Goal: Task Accomplishment & Management: Complete application form

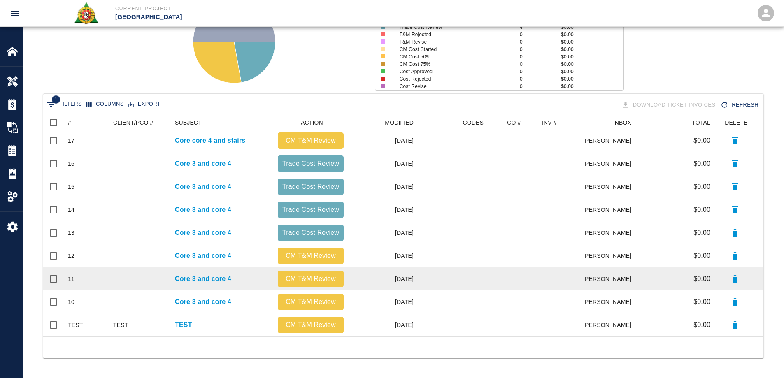
scroll to position [214, 714]
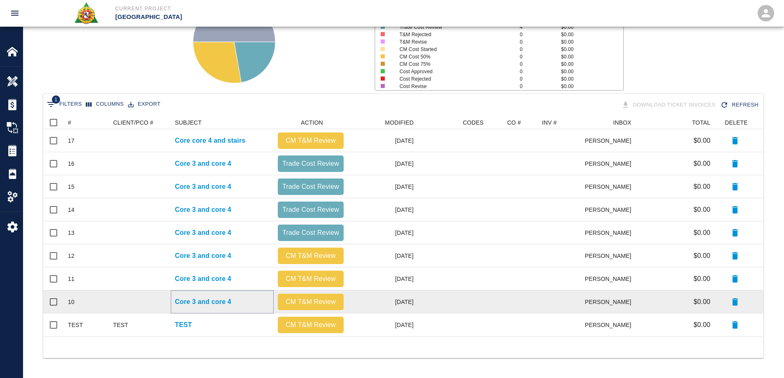
click at [209, 301] on p "Core 3 and core 4" at bounding box center [203, 302] width 56 height 10
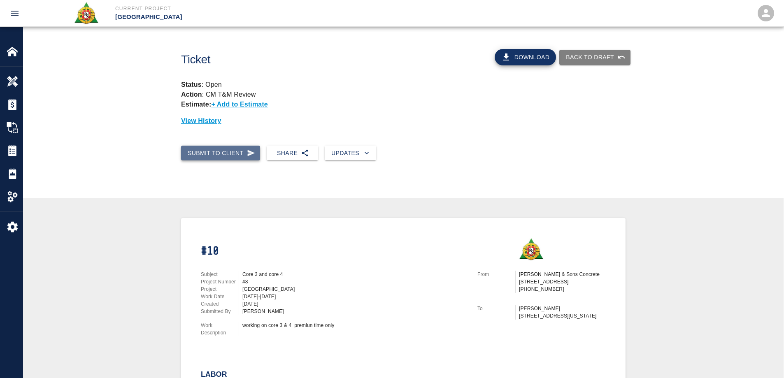
click at [228, 149] on button "Submit to Client" at bounding box center [220, 153] width 79 height 15
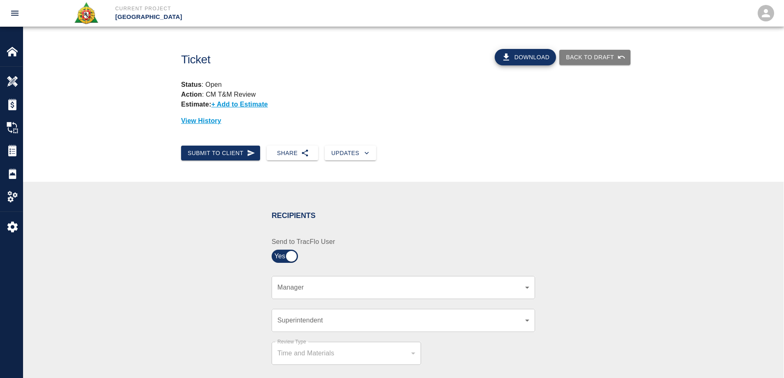
click at [303, 291] on body "Current Project [GEOGRAPHIC_DATA] Home [GEOGRAPHIC_DATA] Park Overview Estimate…" at bounding box center [392, 189] width 784 height 378
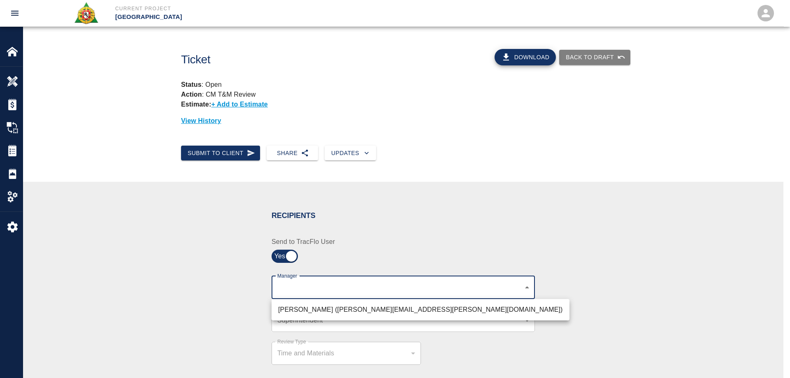
click at [304, 329] on div at bounding box center [395, 189] width 790 height 378
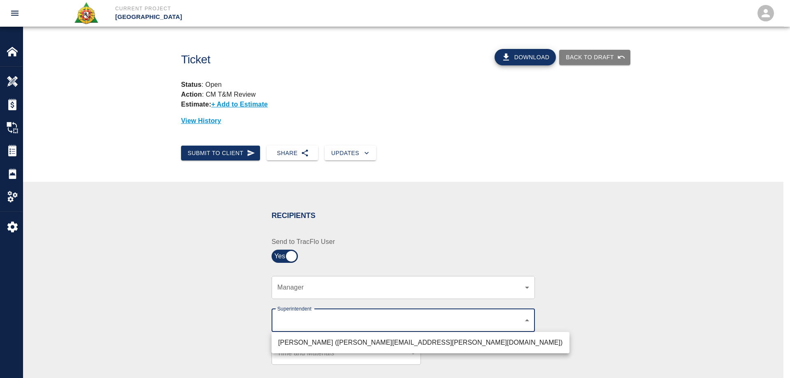
click at [304, 319] on body "Current Project [GEOGRAPHIC_DATA] Home [GEOGRAPHIC_DATA] Park Overview Estimate…" at bounding box center [395, 189] width 790 height 378
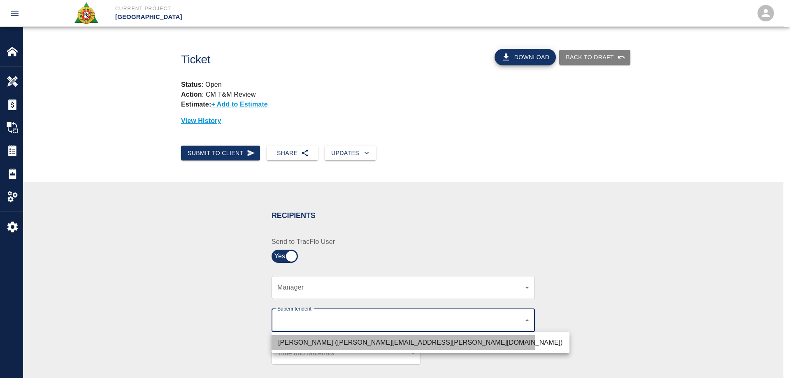
click at [304, 342] on li "[PERSON_NAME] ([PERSON_NAME][EMAIL_ADDRESS][PERSON_NAME][DOMAIN_NAME])" at bounding box center [420, 342] width 298 height 15
type input "607e8b2f-6e2b-4864-a614-ca92a3a6e287"
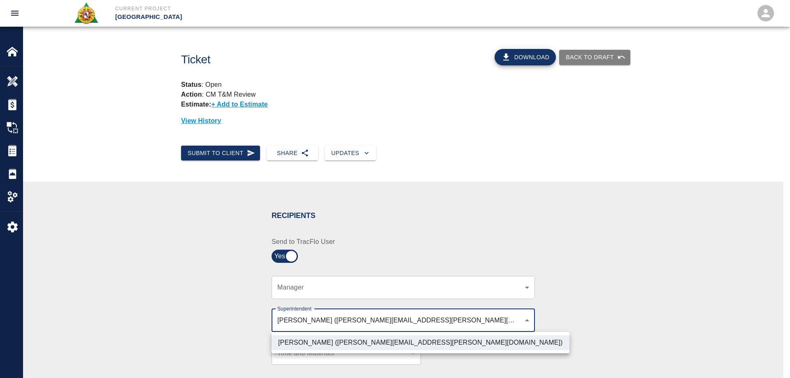
click at [224, 329] on div at bounding box center [395, 189] width 790 height 378
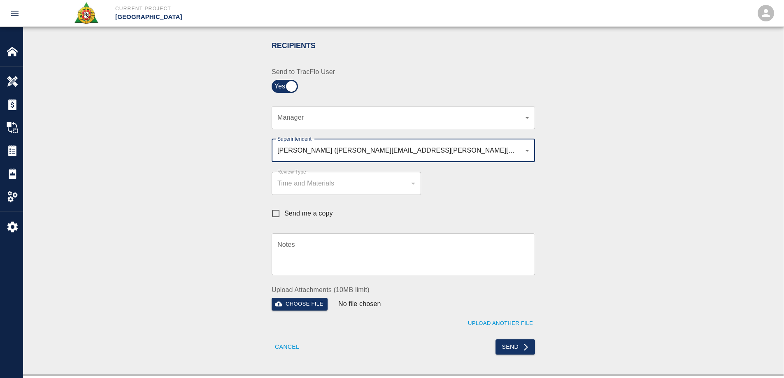
scroll to position [247, 0]
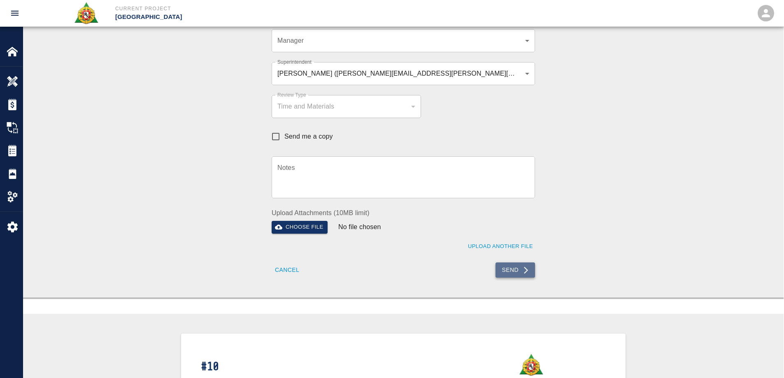
click at [518, 272] on button "Send" at bounding box center [515, 269] width 40 height 15
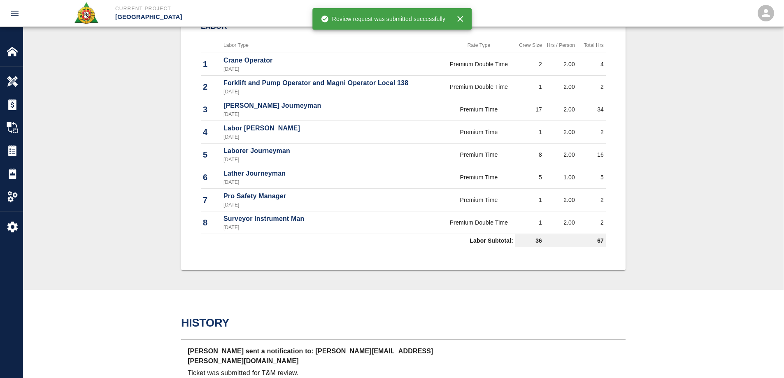
scroll to position [492, 0]
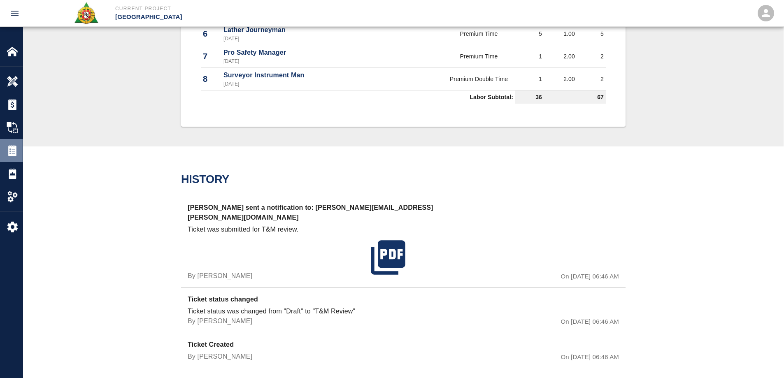
click at [13, 150] on img at bounding box center [13, 151] width 12 height 12
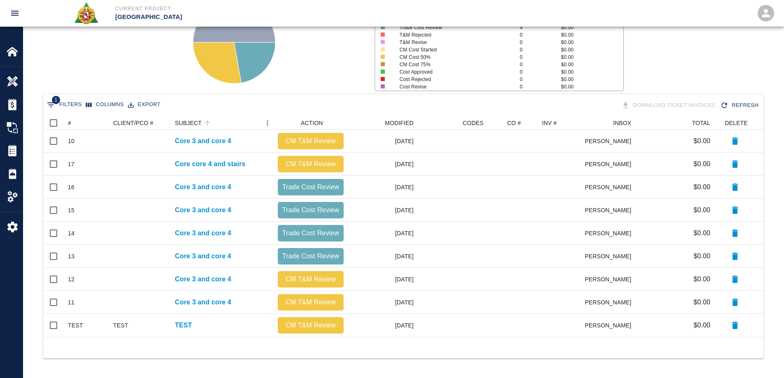
scroll to position [95, 0]
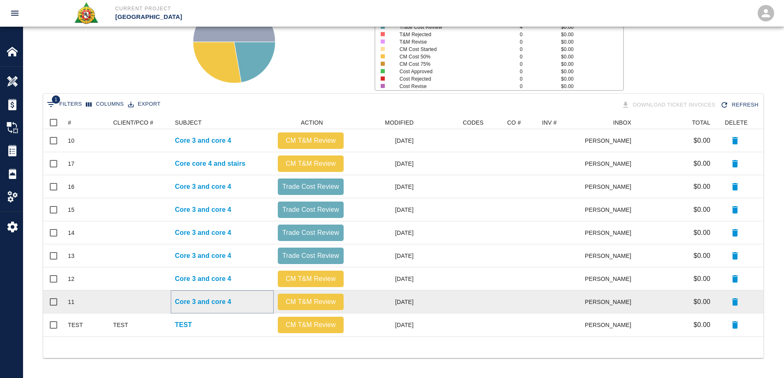
click at [231, 301] on p "Core 3 and core 4" at bounding box center [203, 302] width 56 height 10
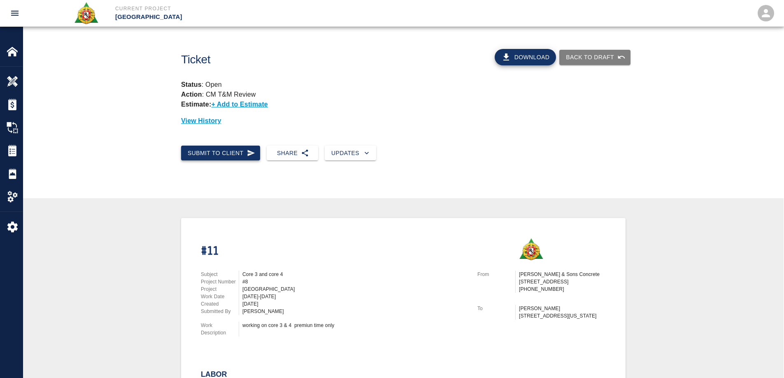
click at [204, 160] on button "Submit to Client" at bounding box center [220, 153] width 79 height 15
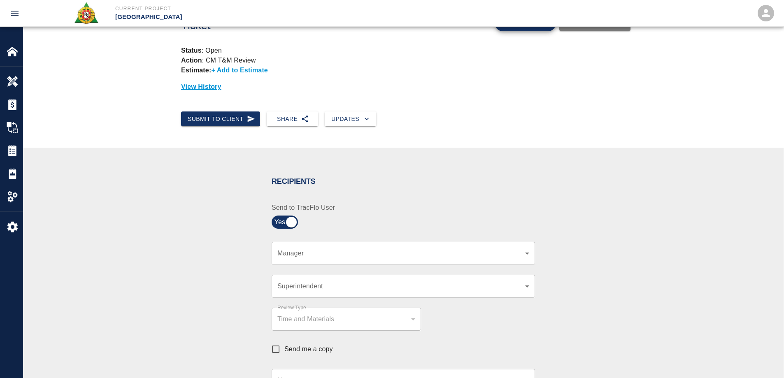
scroll to position [82, 0]
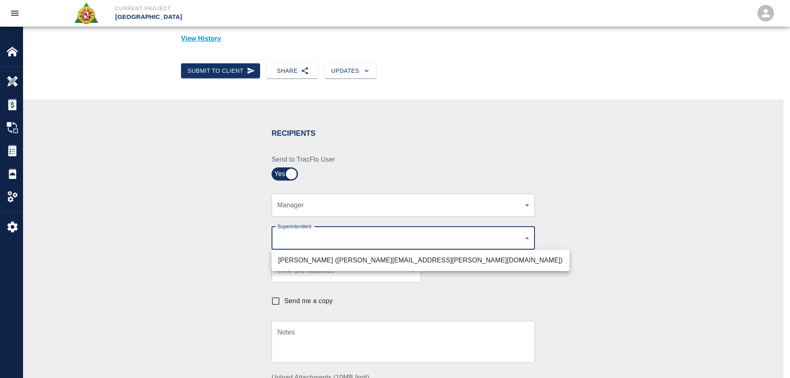
click at [304, 242] on body "Current Project [GEOGRAPHIC_DATA] Home [GEOGRAPHIC_DATA] Park Overview Estimate…" at bounding box center [395, 107] width 790 height 378
click at [307, 269] on ul "[PERSON_NAME] ([PERSON_NAME][EMAIL_ADDRESS][PERSON_NAME][DOMAIN_NAME])" at bounding box center [420, 260] width 298 height 21
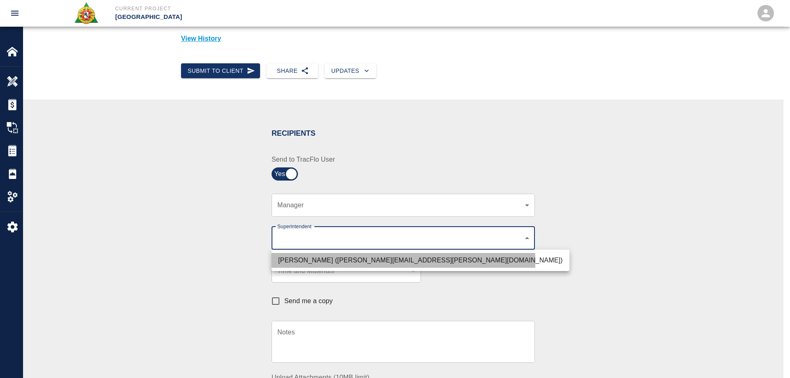
click at [308, 262] on li "[PERSON_NAME] ([PERSON_NAME][EMAIL_ADDRESS][PERSON_NAME][DOMAIN_NAME])" at bounding box center [420, 260] width 298 height 15
type input "607e8b2f-6e2b-4864-a614-ca92a3a6e287"
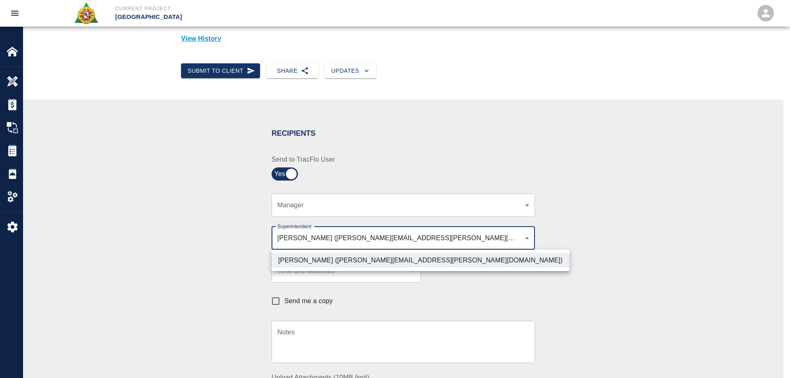
click at [227, 261] on div at bounding box center [395, 189] width 790 height 378
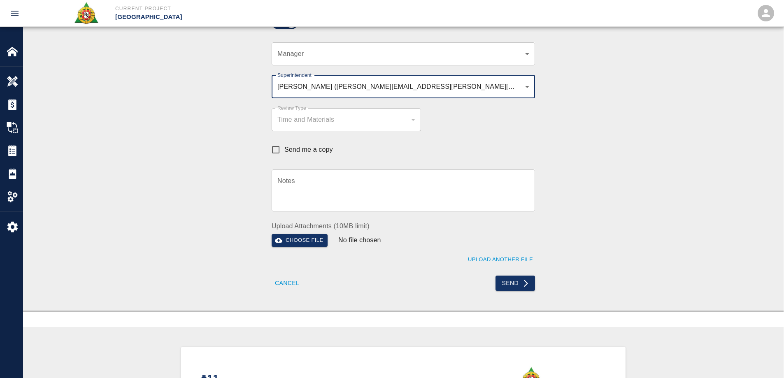
scroll to position [247, 0]
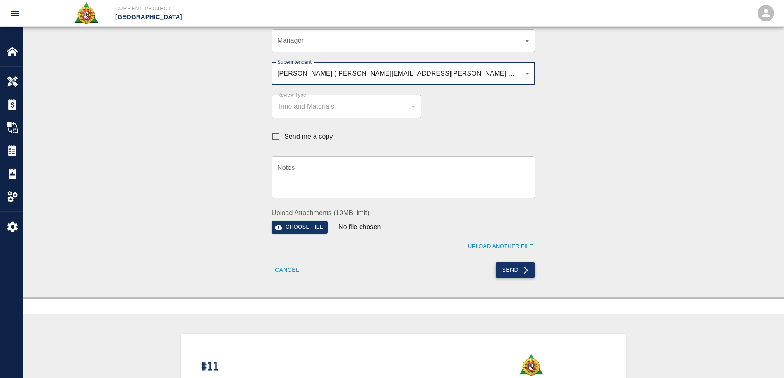
click at [504, 269] on button "Send" at bounding box center [515, 269] width 40 height 15
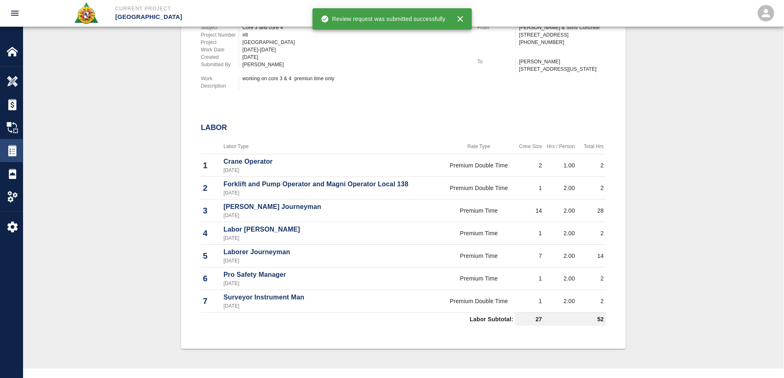
click at [12, 148] on img at bounding box center [13, 151] width 12 height 12
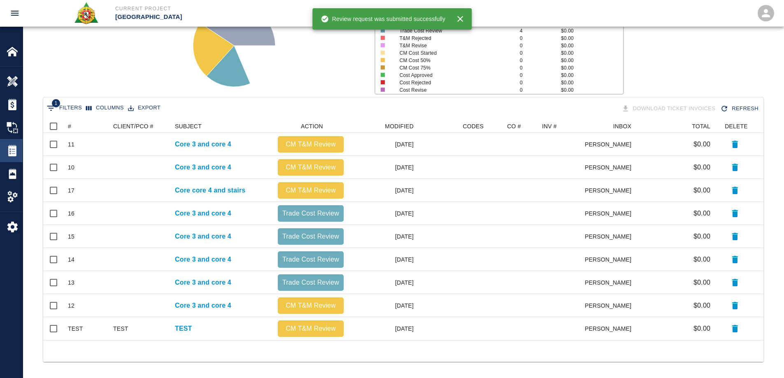
scroll to position [95, 0]
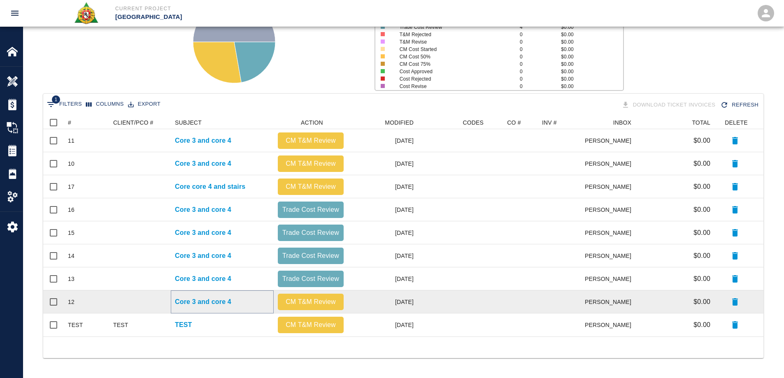
click at [207, 299] on p "Core 3 and core 4" at bounding box center [203, 302] width 56 height 10
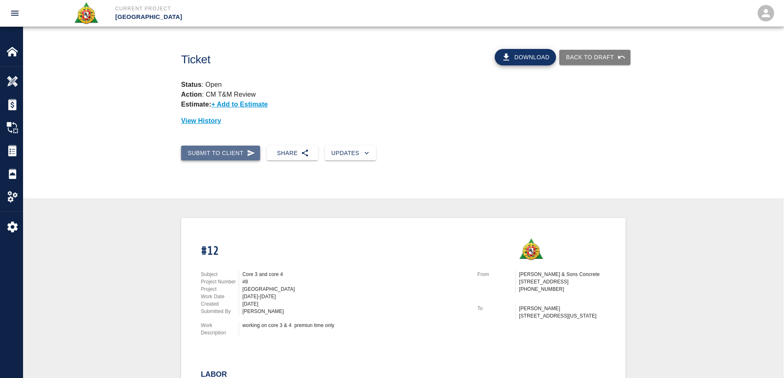
click at [213, 151] on button "Submit to Client" at bounding box center [220, 153] width 79 height 15
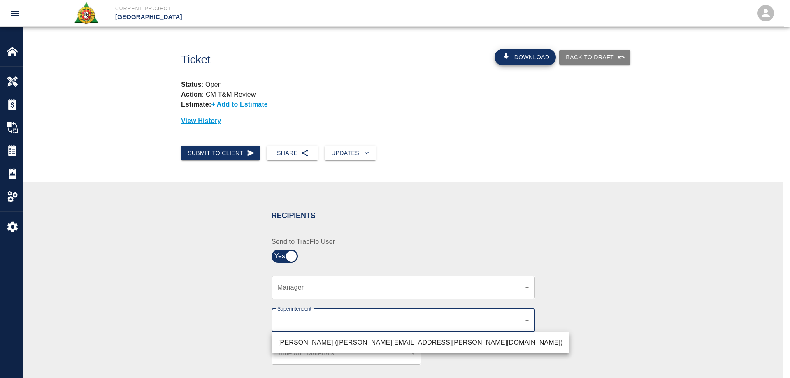
click at [307, 322] on body "Current Project [GEOGRAPHIC_DATA] Home [GEOGRAPHIC_DATA] Park Overview Estimate…" at bounding box center [395, 189] width 790 height 378
click at [305, 340] on li "[PERSON_NAME] ([PERSON_NAME][EMAIL_ADDRESS][PERSON_NAME][DOMAIN_NAME])" at bounding box center [420, 342] width 298 height 15
type input "607e8b2f-6e2b-4864-a614-ca92a3a6e287"
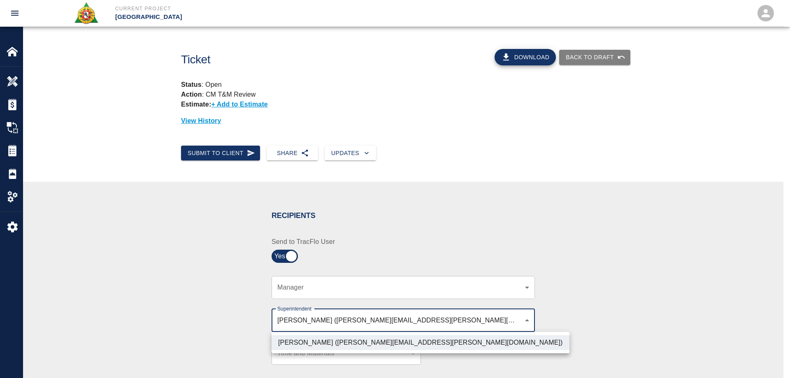
click at [192, 303] on div at bounding box center [395, 189] width 790 height 378
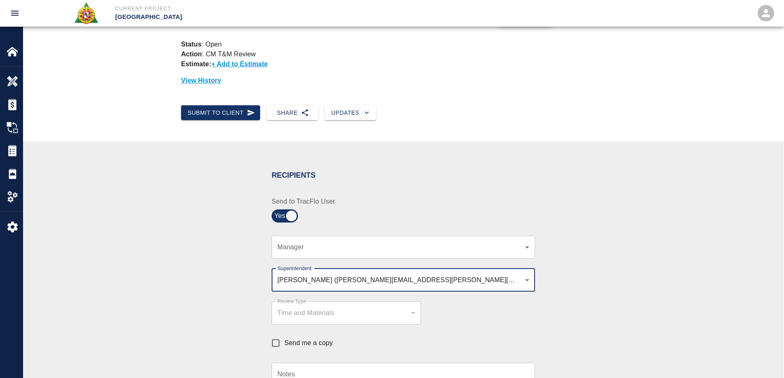
scroll to position [165, 0]
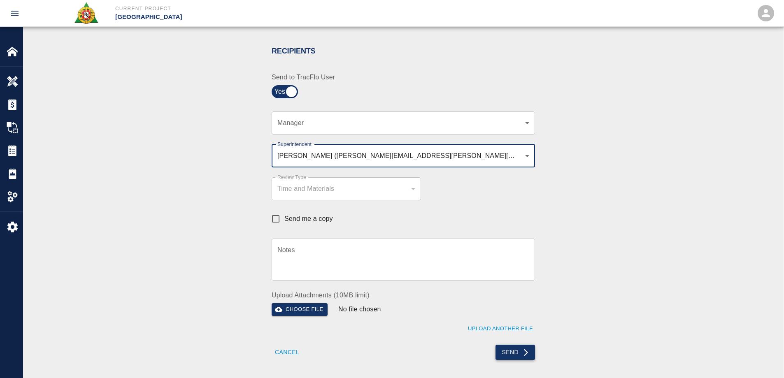
click at [511, 353] on button "Send" at bounding box center [515, 352] width 40 height 15
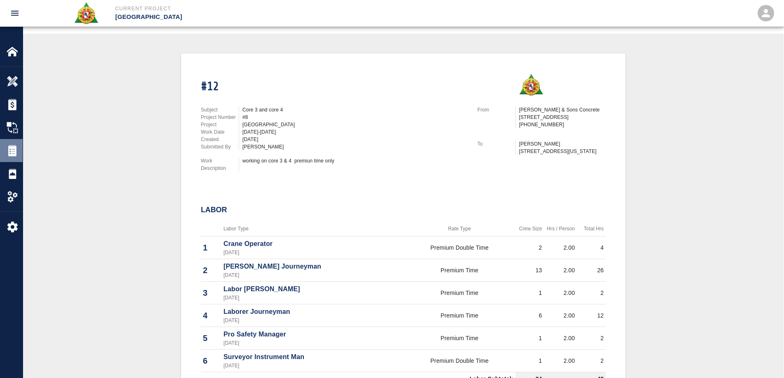
click at [11, 146] on img at bounding box center [13, 151] width 12 height 12
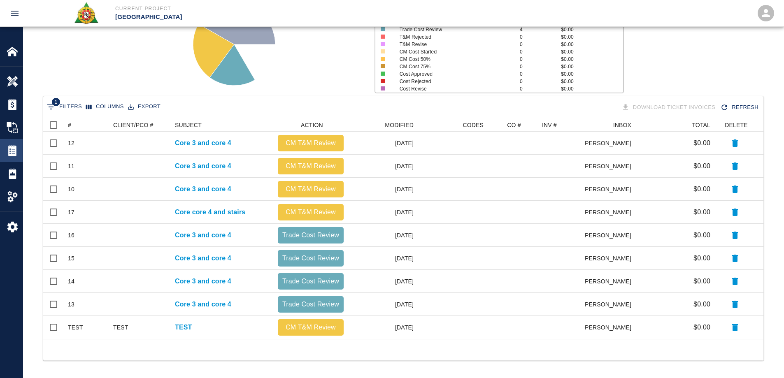
scroll to position [95, 0]
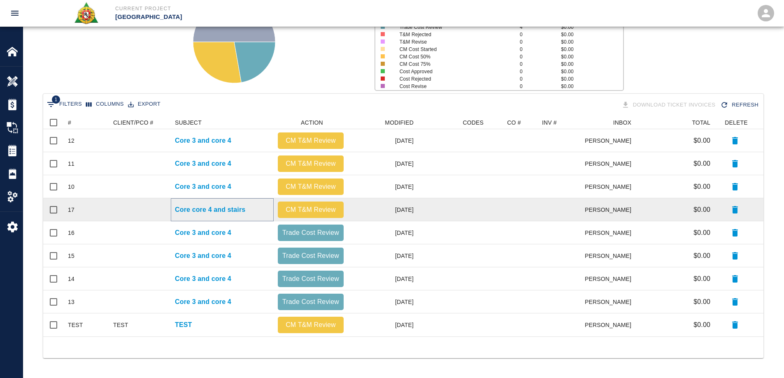
click at [210, 210] on p "Core core 4 and stairs" at bounding box center [210, 210] width 70 height 10
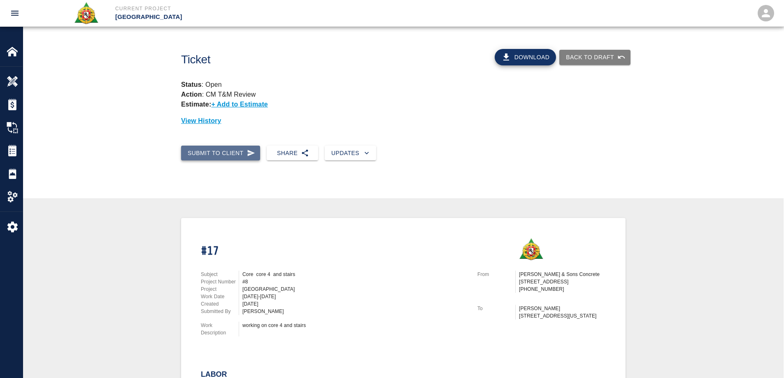
click at [210, 158] on button "Submit to Client" at bounding box center [220, 153] width 79 height 15
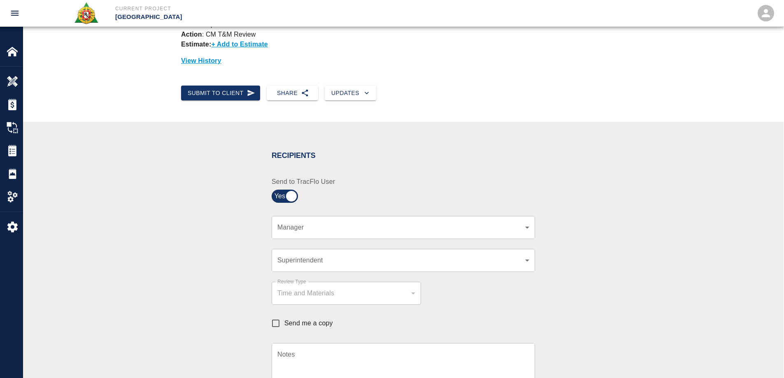
scroll to position [165, 0]
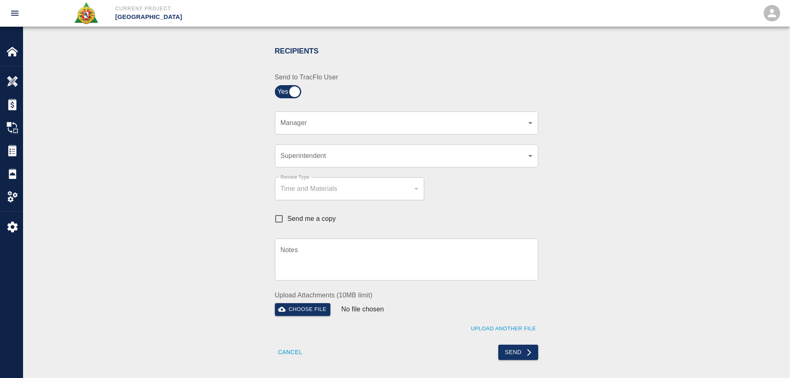
click at [309, 158] on body "Current Project [GEOGRAPHIC_DATA] Home [GEOGRAPHIC_DATA] Park Overview Estimate…" at bounding box center [395, 24] width 790 height 378
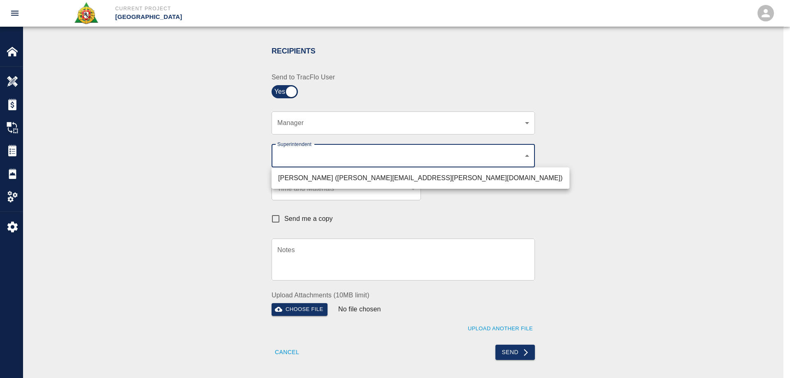
click at [308, 181] on li "[PERSON_NAME] ([PERSON_NAME][EMAIL_ADDRESS][PERSON_NAME][DOMAIN_NAME])" at bounding box center [420, 178] width 298 height 15
type input "607e8b2f-6e2b-4864-a614-ca92a3a6e287"
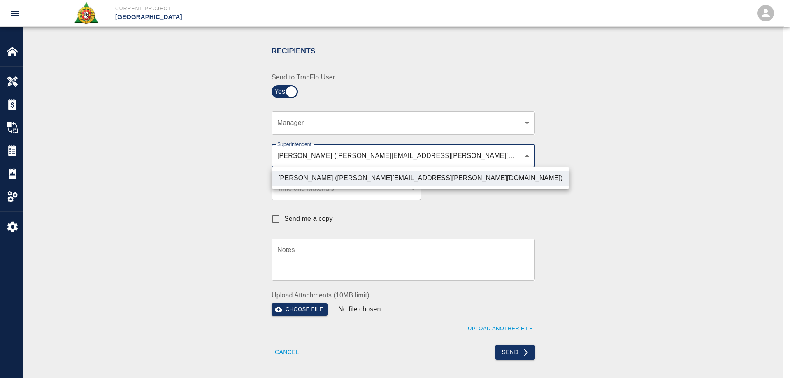
click at [195, 201] on div at bounding box center [395, 189] width 790 height 378
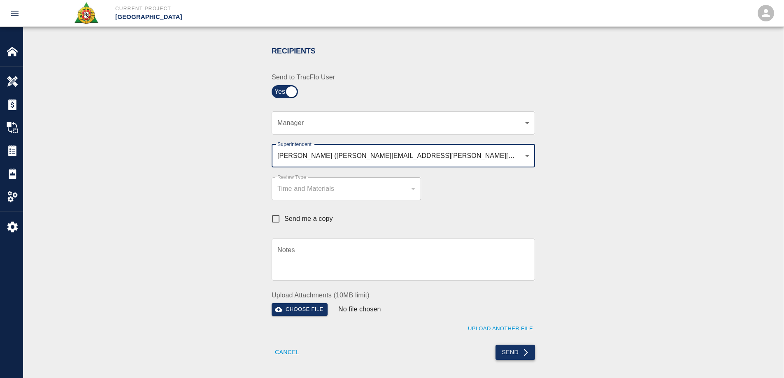
click at [521, 351] on button "Send" at bounding box center [515, 352] width 40 height 15
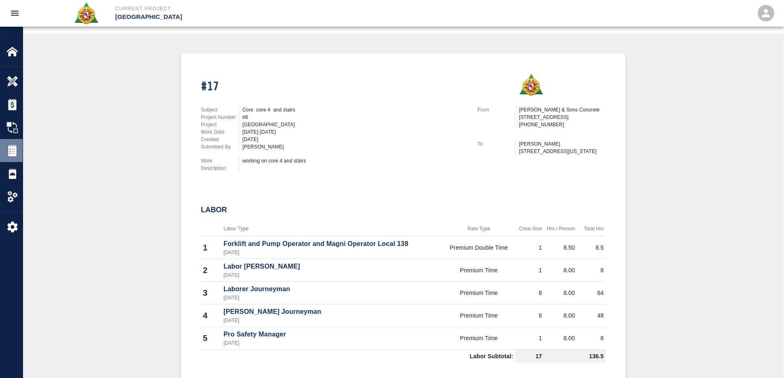
click at [7, 146] on img at bounding box center [13, 151] width 12 height 12
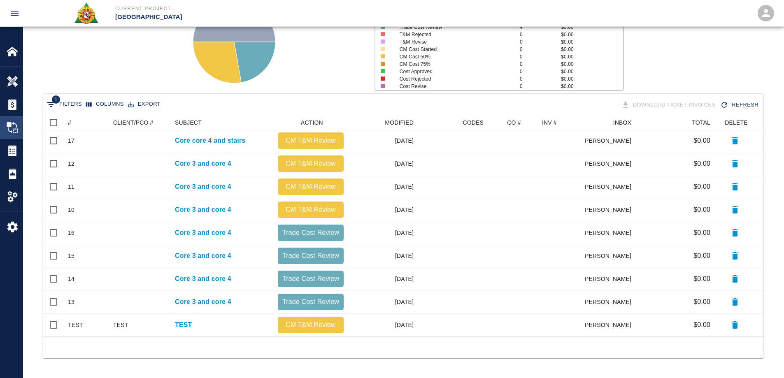
scroll to position [13, 0]
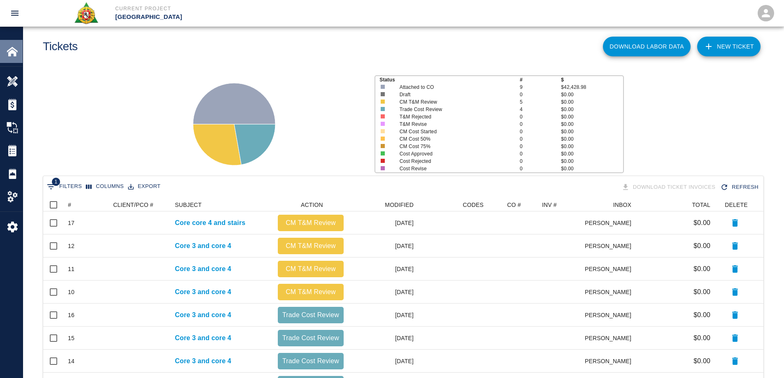
click at [15, 52] on img at bounding box center [13, 52] width 12 height 12
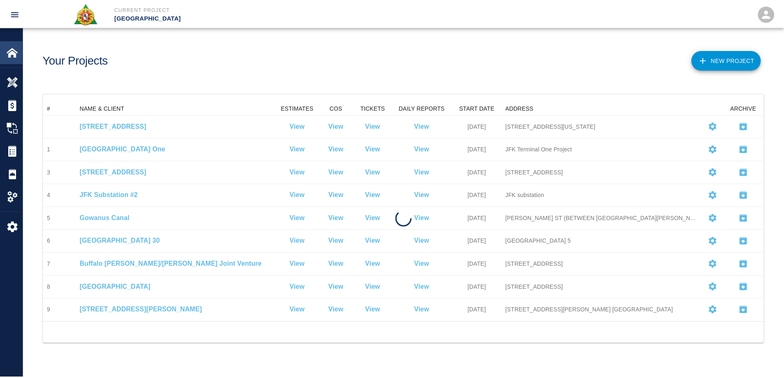
scroll to position [214, 720]
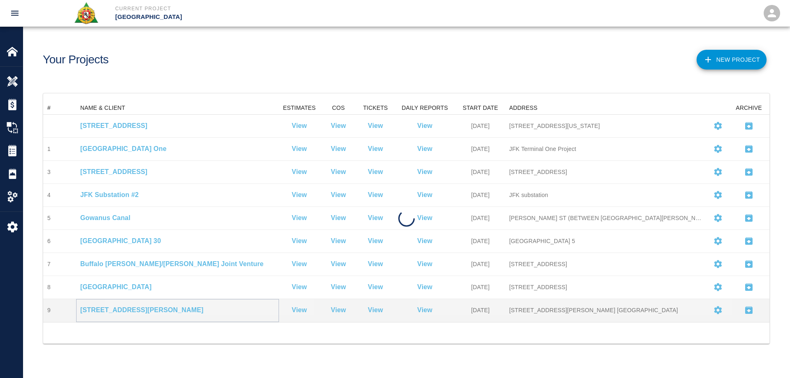
click at [121, 309] on p "[STREET_ADDRESS][PERSON_NAME]" at bounding box center [177, 310] width 195 height 10
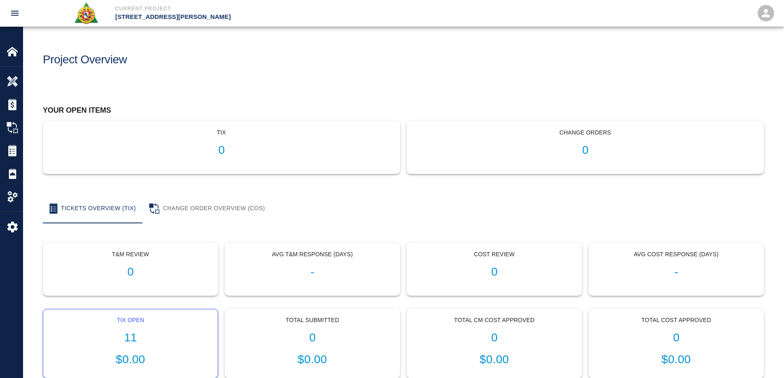
click at [134, 332] on h1 "11" at bounding box center [130, 338] width 161 height 14
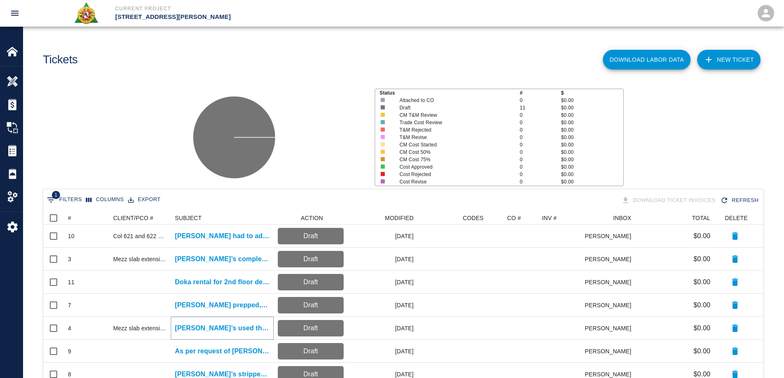
click at [233, 328] on p "[PERSON_NAME]’s used the crane to mobilize material for deck and..." at bounding box center [222, 328] width 95 height 10
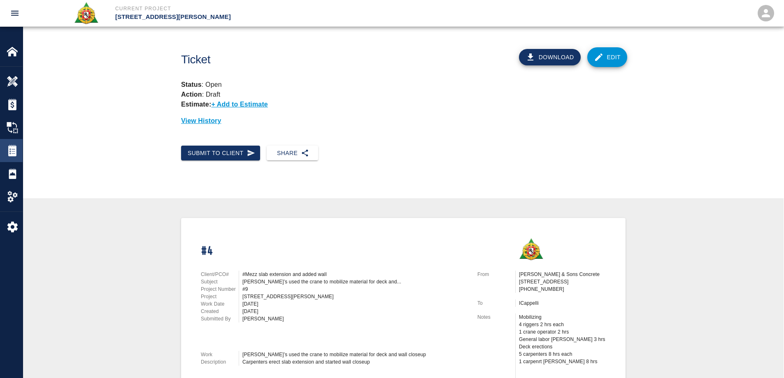
click at [9, 152] on img at bounding box center [13, 151] width 12 height 12
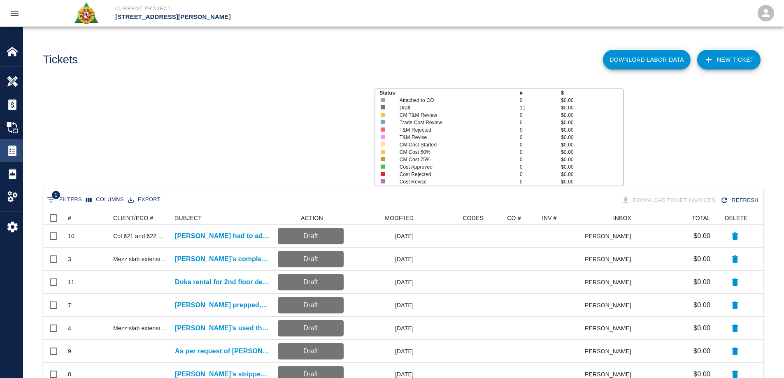
scroll to position [260, 714]
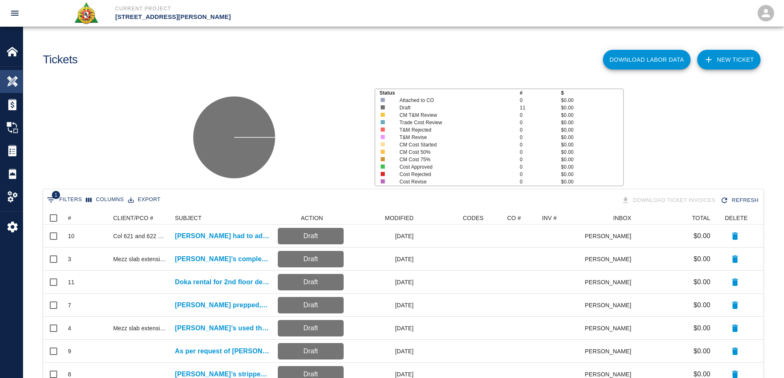
click at [12, 85] on img at bounding box center [13, 82] width 12 height 12
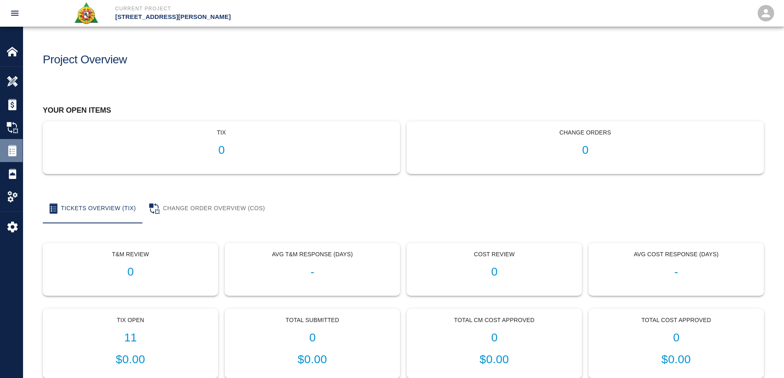
click at [16, 145] on img at bounding box center [13, 151] width 12 height 12
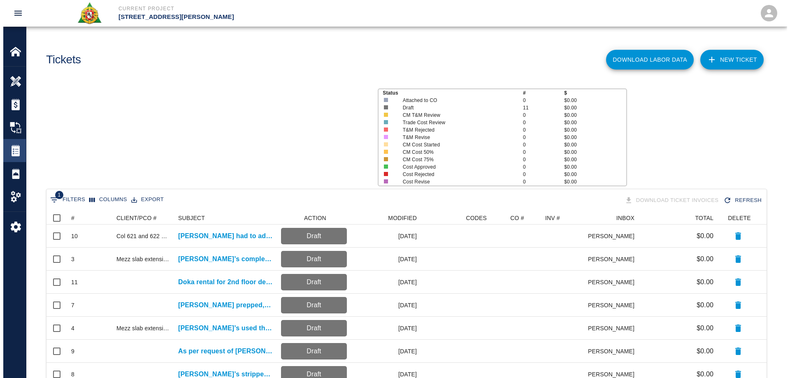
scroll to position [260, 714]
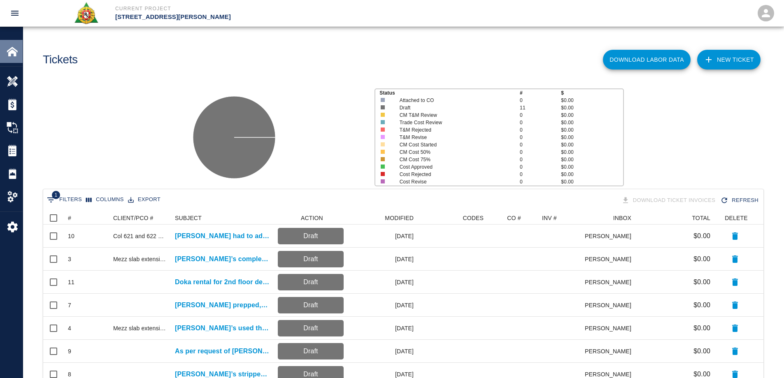
click at [11, 52] on img at bounding box center [13, 52] width 12 height 12
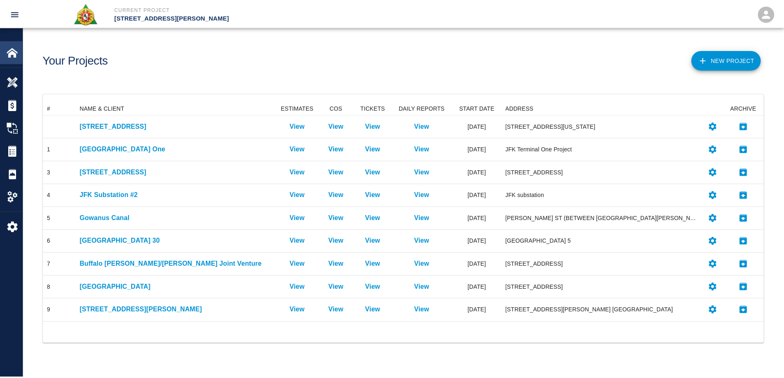
scroll to position [214, 720]
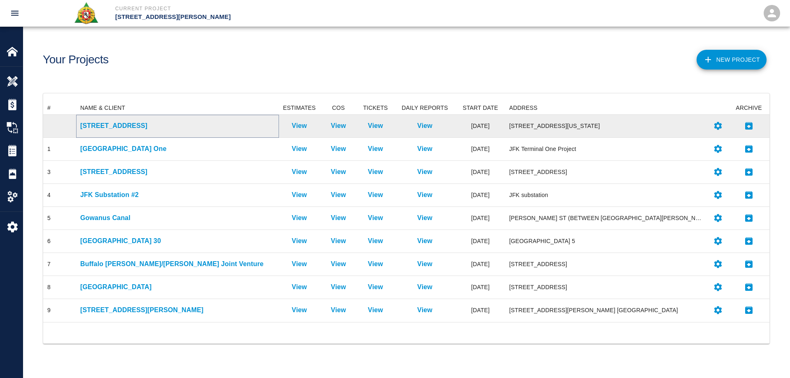
click at [112, 125] on p "[STREET_ADDRESS]" at bounding box center [177, 126] width 195 height 10
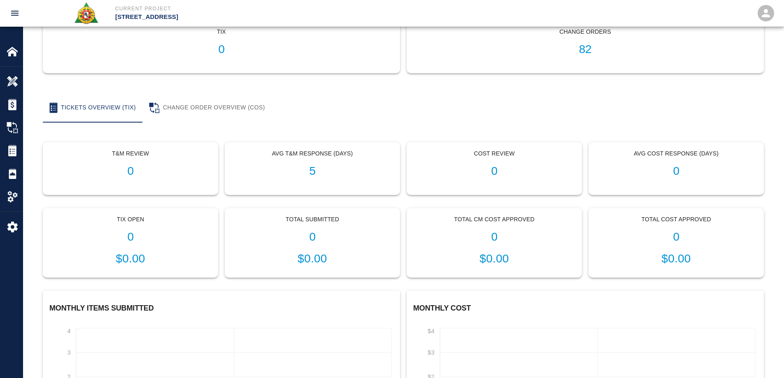
scroll to position [123, 0]
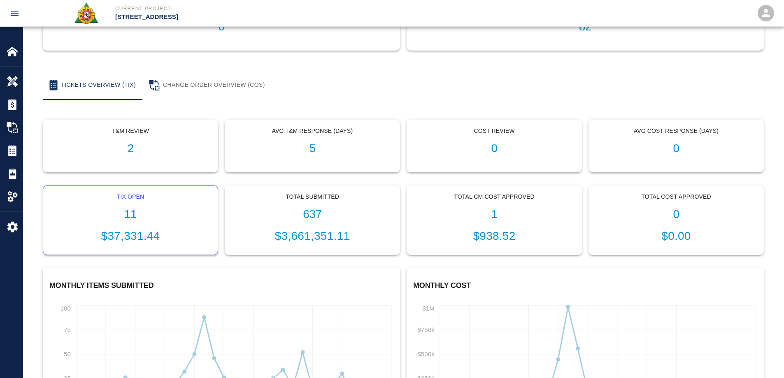
click at [126, 216] on h1 "11" at bounding box center [130, 215] width 161 height 14
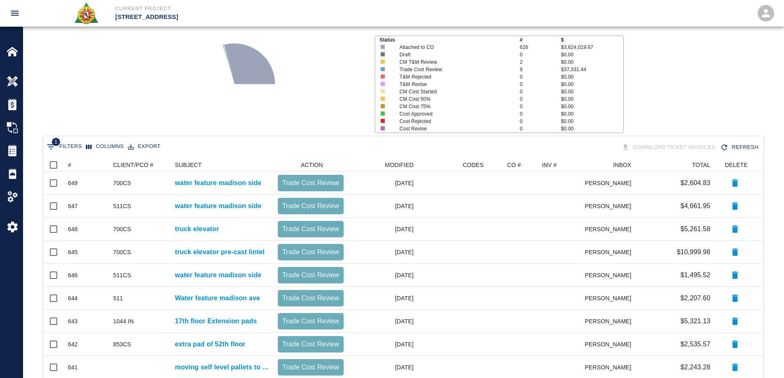
scroll to position [141, 0]
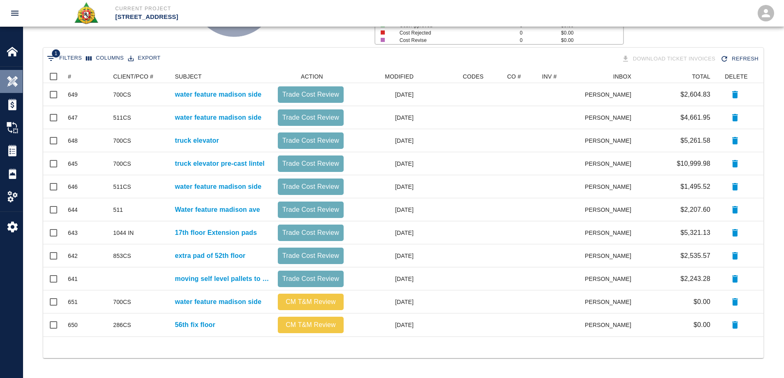
click at [12, 84] on img at bounding box center [13, 82] width 12 height 12
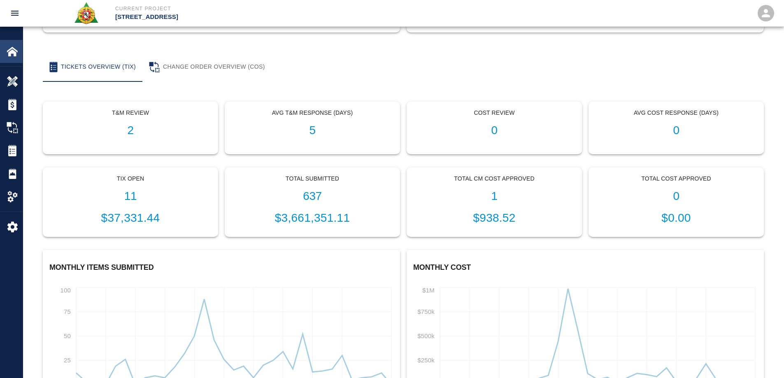
click at [12, 52] on img at bounding box center [13, 52] width 12 height 12
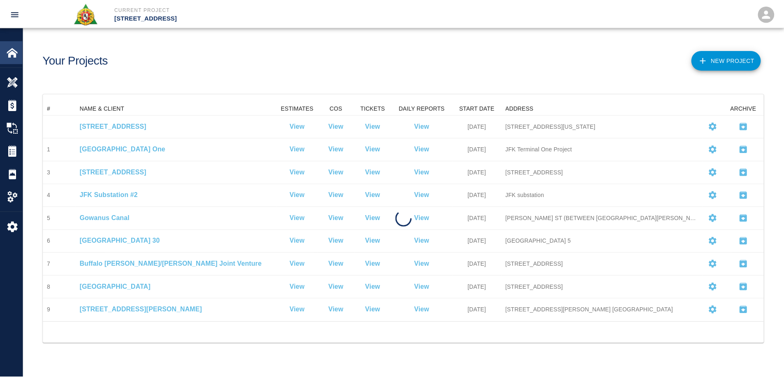
scroll to position [214, 720]
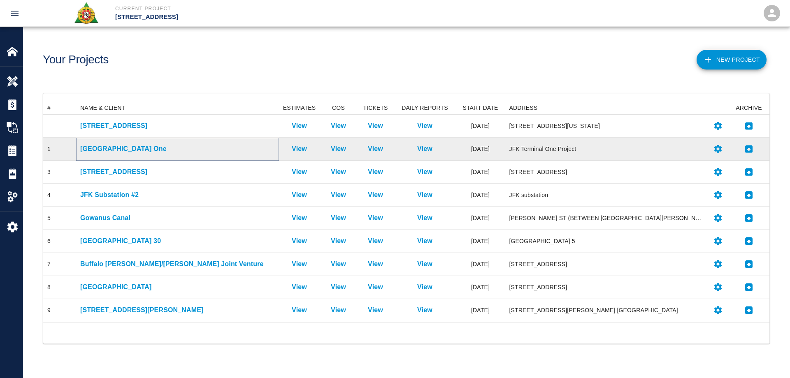
click at [115, 151] on p "[GEOGRAPHIC_DATA] One" at bounding box center [177, 149] width 195 height 10
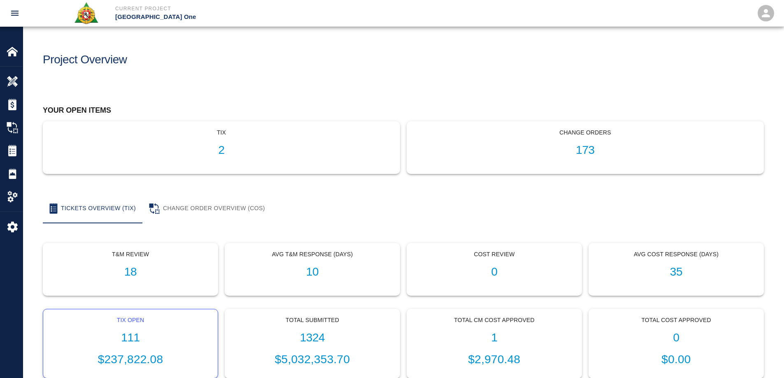
click at [134, 338] on h1 "111" at bounding box center [130, 338] width 161 height 14
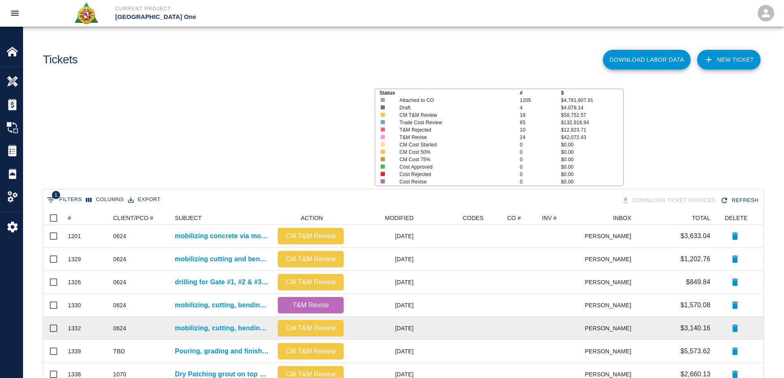
scroll to position [468, 714]
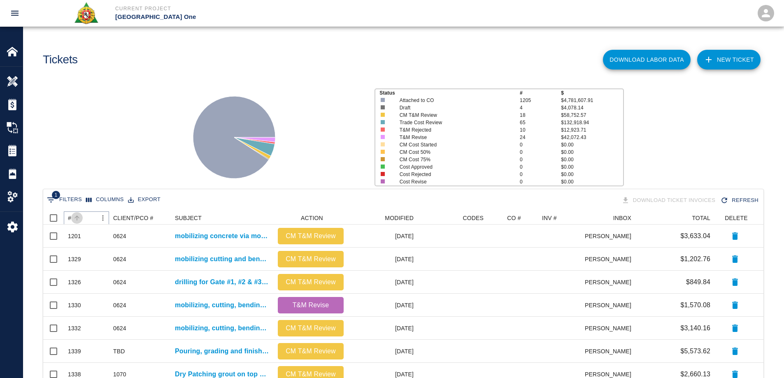
click at [72, 218] on button "Sort" at bounding box center [77, 218] width 12 height 12
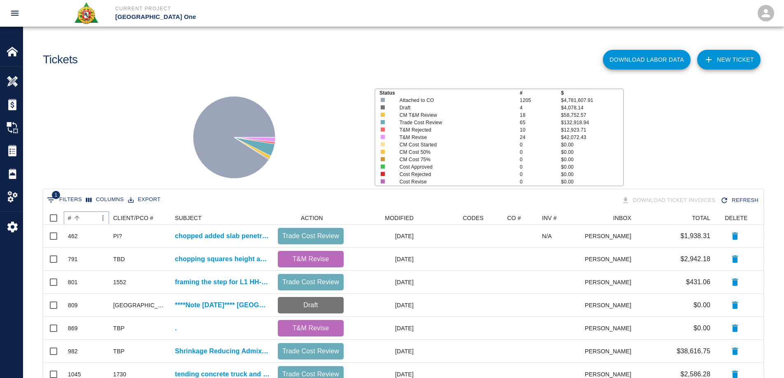
click at [72, 218] on button "Sort" at bounding box center [77, 218] width 12 height 12
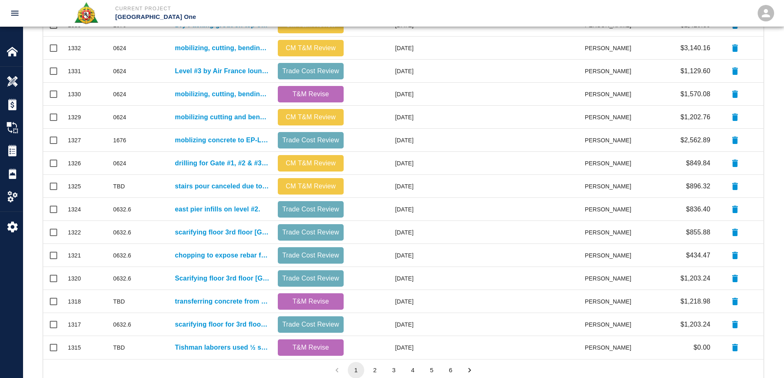
scroll to position [329, 0]
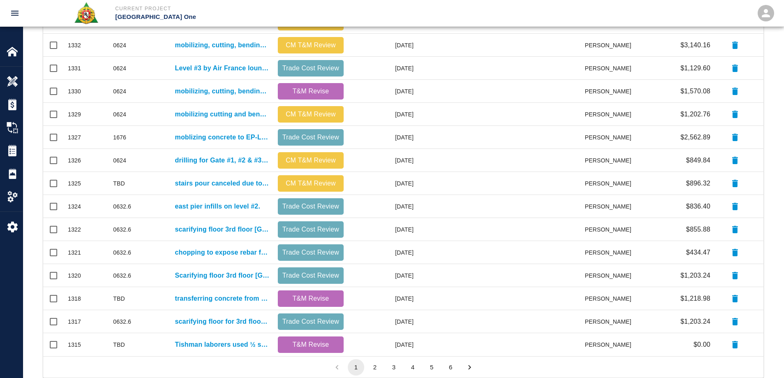
click at [370, 366] on button "2" at bounding box center [374, 367] width 16 height 16
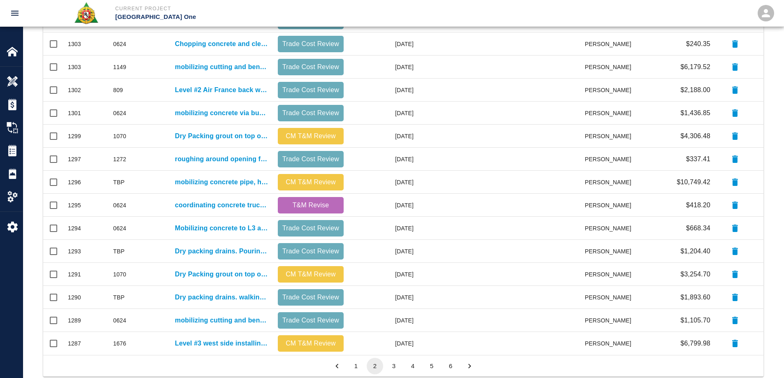
scroll to position [349, 0]
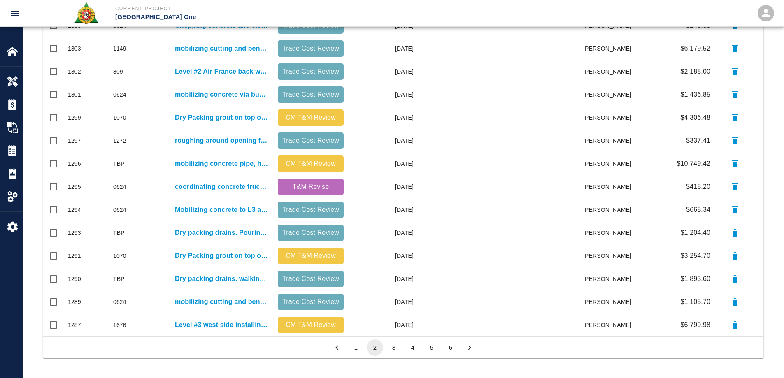
click at [455, 349] on button "6" at bounding box center [450, 347] width 16 height 16
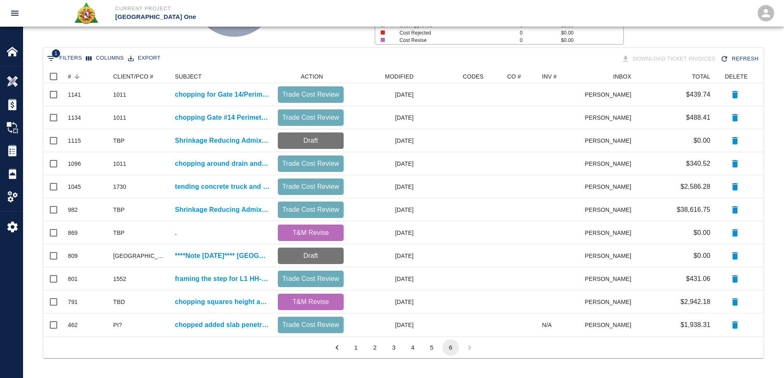
scroll to position [260, 714]
click at [434, 349] on button "5" at bounding box center [431, 347] width 16 height 16
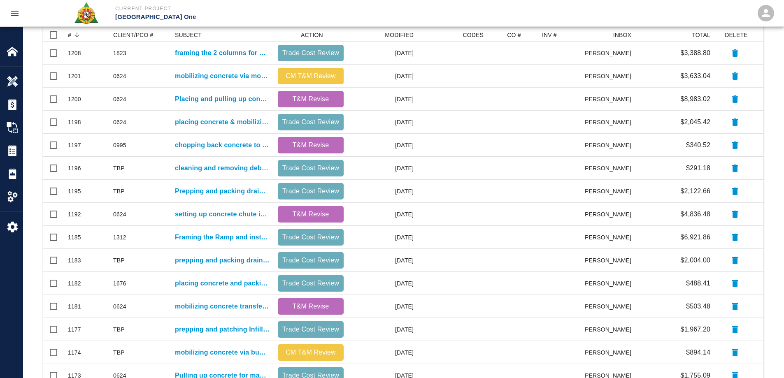
scroll to position [183, 0]
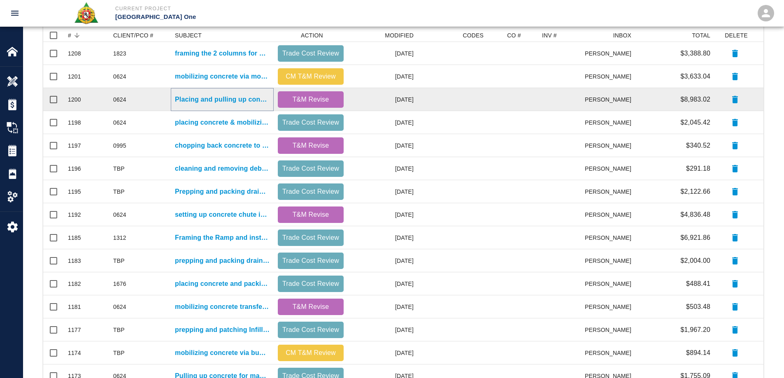
click at [239, 96] on p "Placing and pulling up concrete for masons, transporting motor buggies to place…" at bounding box center [222, 100] width 95 height 10
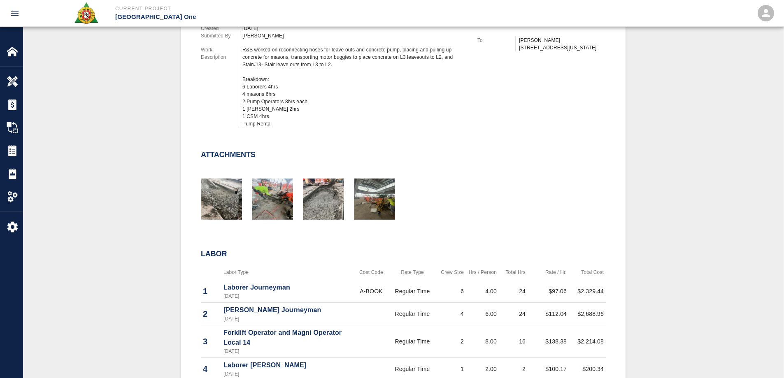
scroll to position [123, 0]
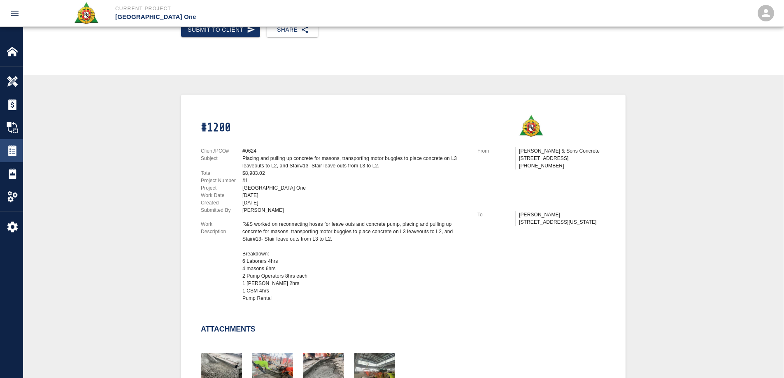
click at [7, 150] on img at bounding box center [13, 151] width 12 height 12
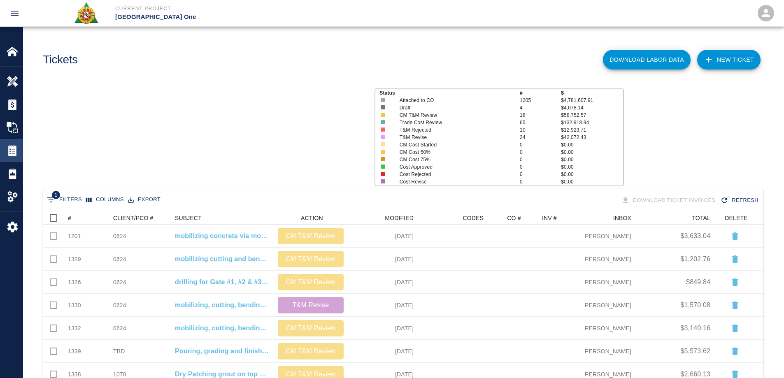
scroll to position [468, 714]
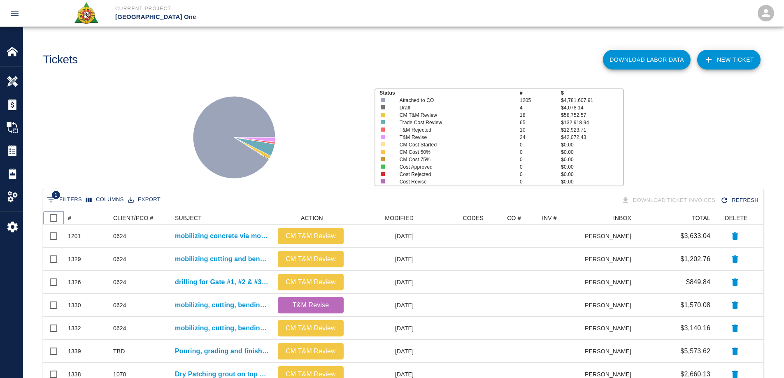
click at [68, 220] on icon at bounding box center [64, 218] width 10 height 10
click at [70, 217] on div "#" at bounding box center [69, 217] width 3 height 13
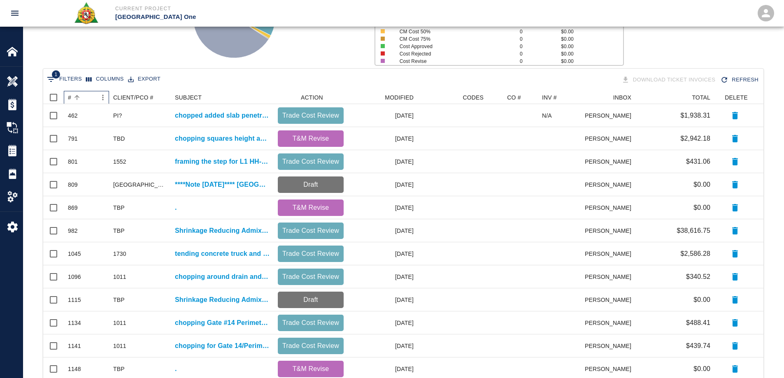
scroll to position [123, 0]
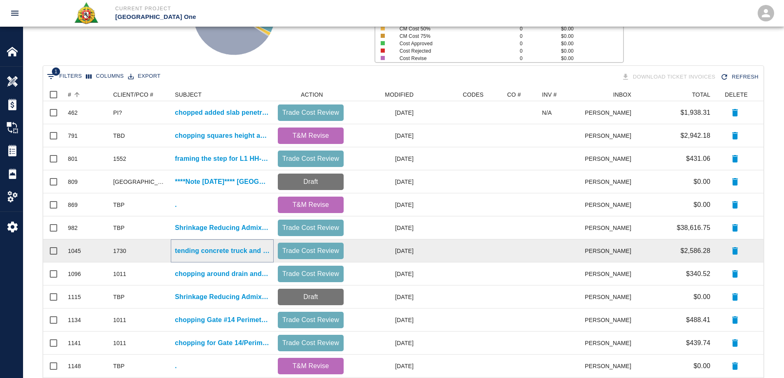
click at [217, 249] on p "tending concrete truck and mobilizing concrete via buggys and pulling up concre…" at bounding box center [222, 251] width 95 height 10
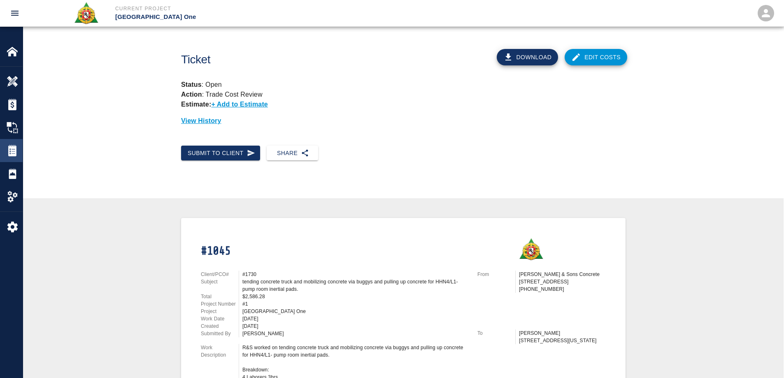
click at [14, 155] on img at bounding box center [13, 151] width 12 height 12
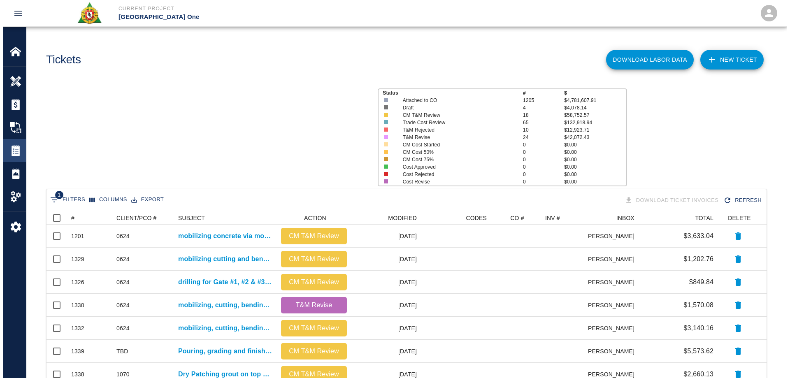
scroll to position [468, 714]
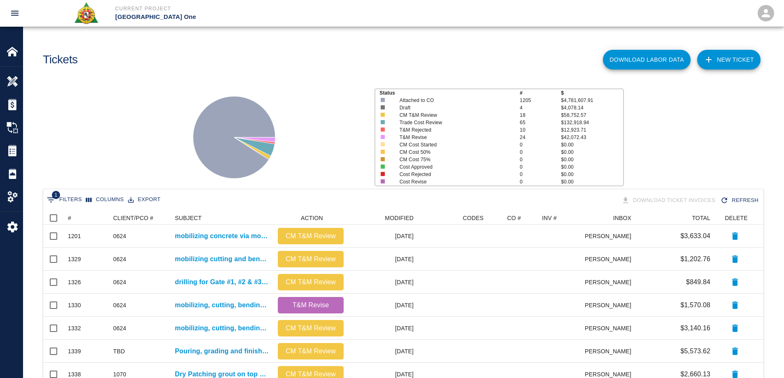
click at [72, 194] on button "1 Filters" at bounding box center [64, 199] width 39 height 13
select select "date_closed"
select select "isEmpty"
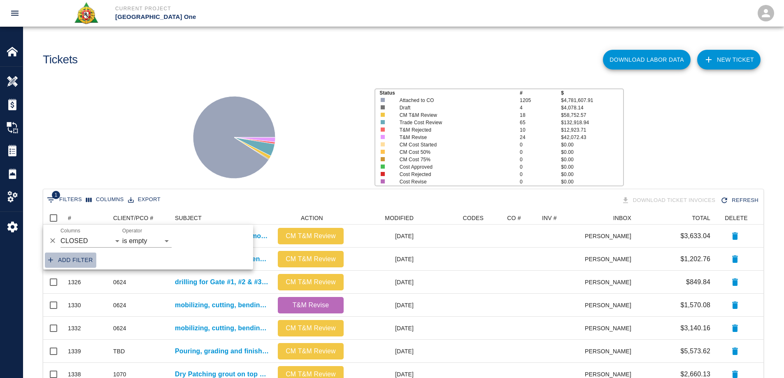
click at [85, 257] on button "Add filter" at bounding box center [70, 260] width 51 height 15
select select "date_closed"
select select "isEmpty"
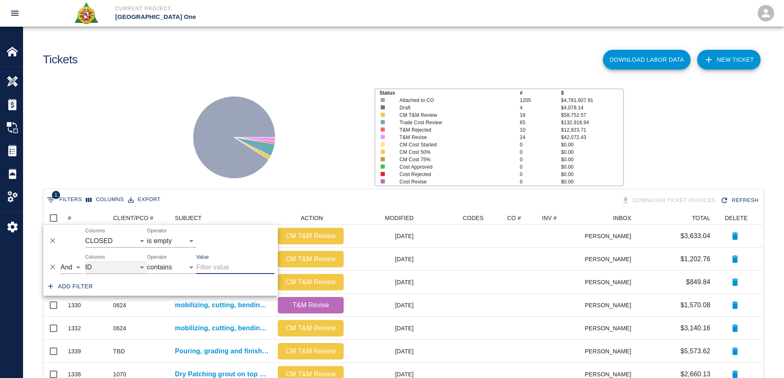
click at [113, 269] on select "ID # CLIENT/PCO # SUBJECT DESCRIPTION ACTION WORK MODIFIED CREATED CODES CO # I…" at bounding box center [116, 267] width 62 height 13
click at [85, 261] on select "ID # CLIENT/PCO # SUBJECT DESCRIPTION ACTION WORK MODIFIED CREATED CODES CO # I…" at bounding box center [116, 267] width 62 height 13
select select "pco_number"
click at [216, 265] on input "Value" at bounding box center [235, 267] width 78 height 13
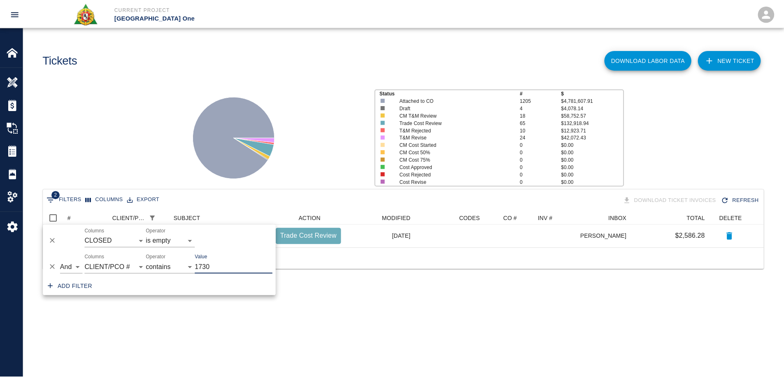
scroll to position [7, 7]
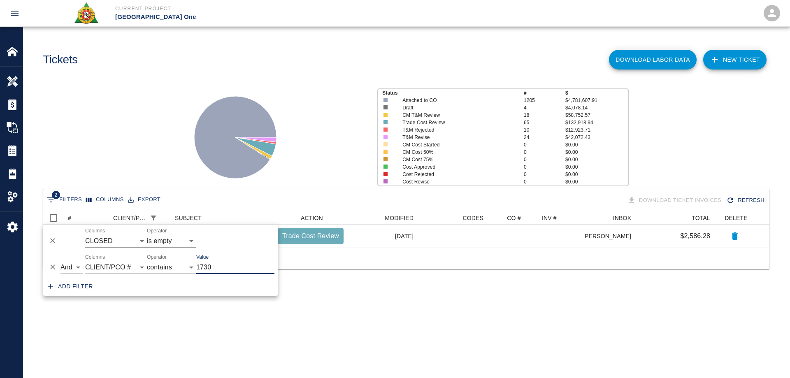
type input "1730"
click at [179, 152] on div at bounding box center [273, 133] width 193 height 109
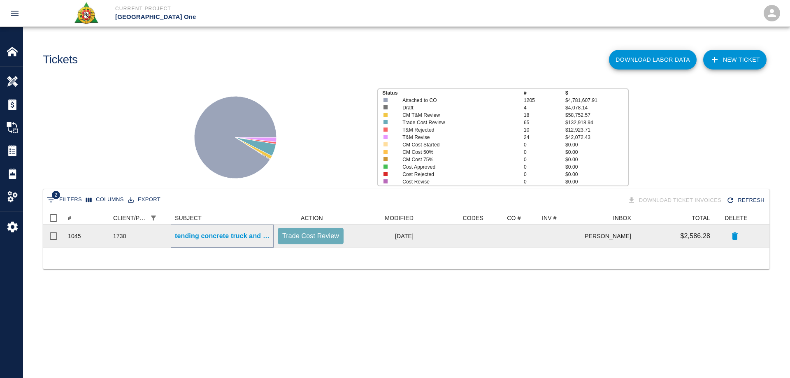
click at [227, 238] on p "tending concrete truck and mobilizing concrete via buggys and pulling up concre…" at bounding box center [222, 236] width 95 height 10
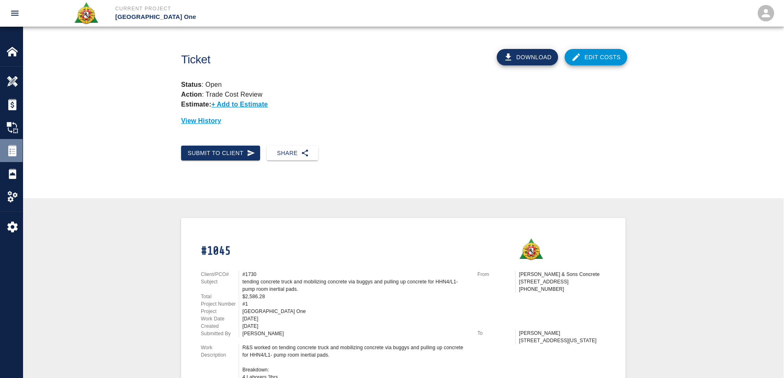
click at [12, 151] on img at bounding box center [13, 151] width 12 height 12
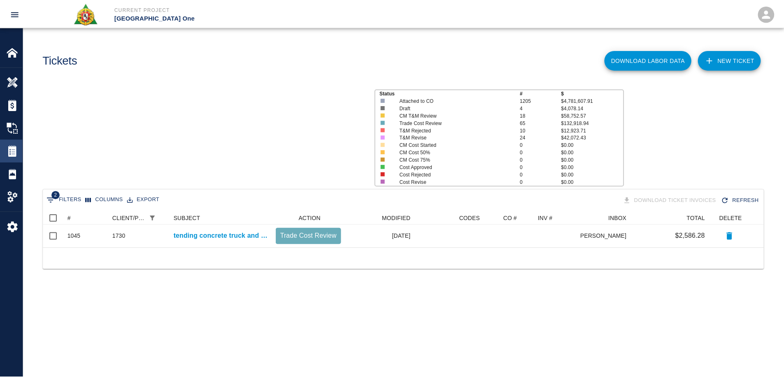
scroll to position [30, 720]
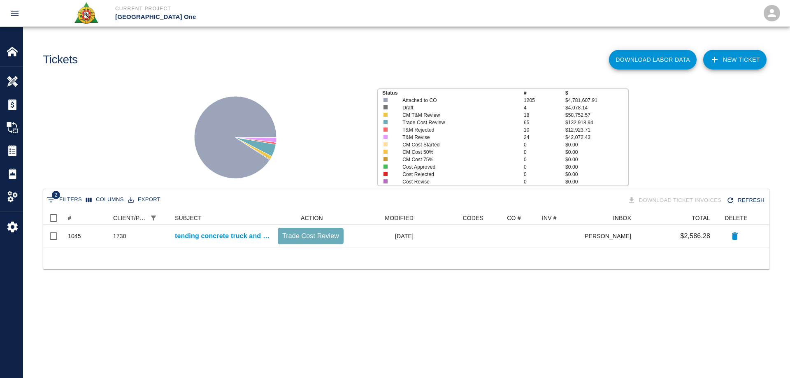
click at [50, 197] on icon "Show filters" at bounding box center [51, 200] width 10 height 10
select select "date_closed"
select select "isEmpty"
select select "pco_number"
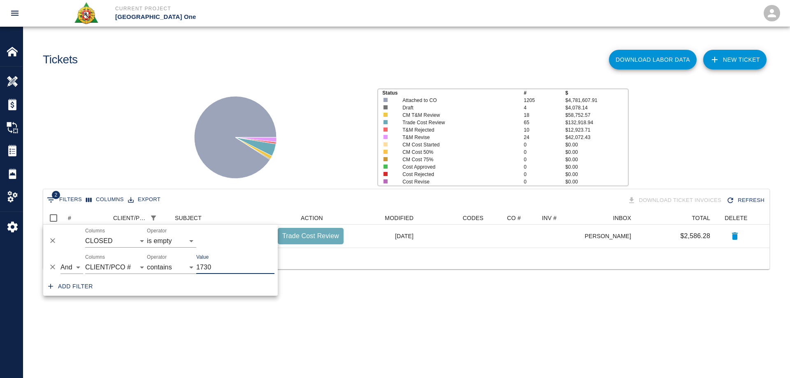
click at [56, 265] on icon "Delete" at bounding box center [53, 267] width 8 height 8
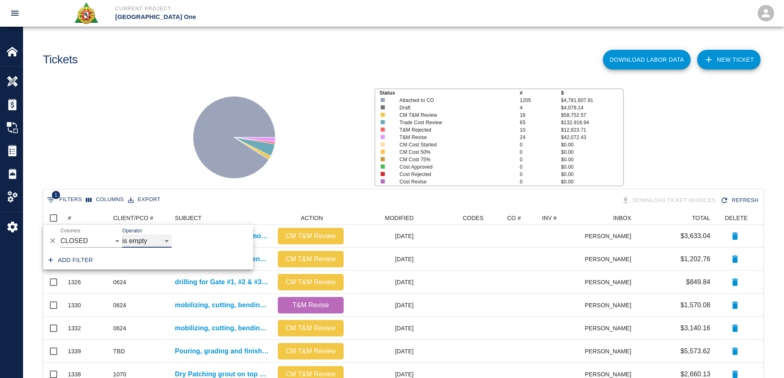
scroll to position [468, 714]
click at [105, 155] on div "Status # $ Attached to CO 1205 $4,781,607.91 Draft 4 $4,078.14 CM T&M Review 18…" at bounding box center [399, 133] width 767 height 109
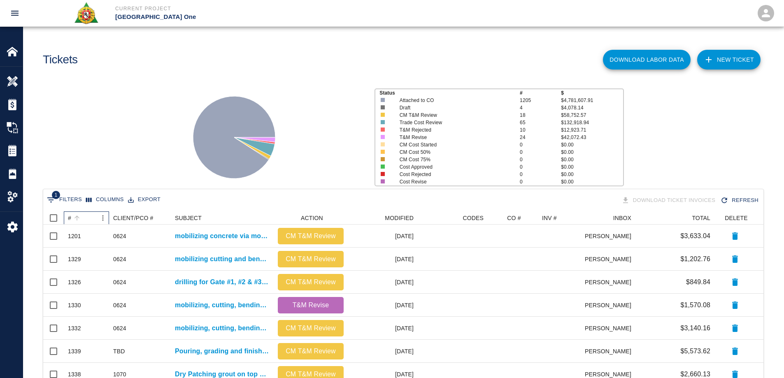
click at [70, 218] on div "#" at bounding box center [69, 217] width 3 height 13
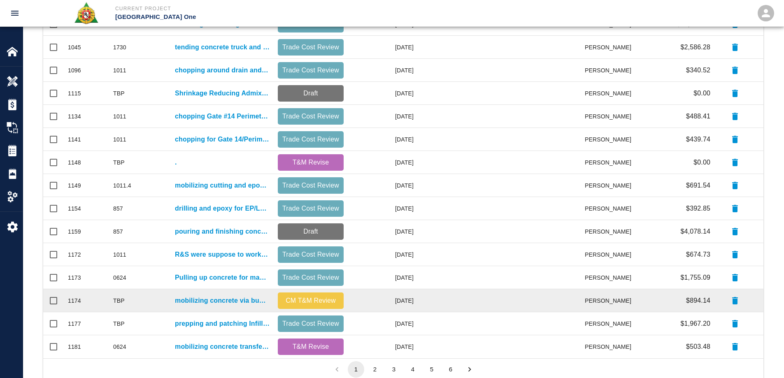
scroll to position [349, 0]
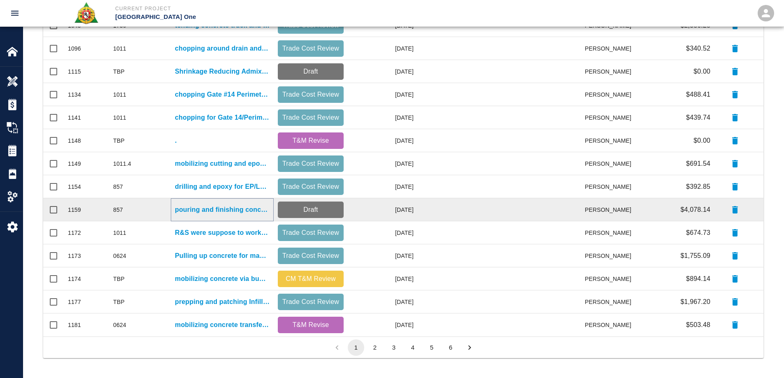
click at [224, 209] on p "pouring and finishing concrete for HHN1/L2 north mezz formed infill." at bounding box center [222, 210] width 95 height 10
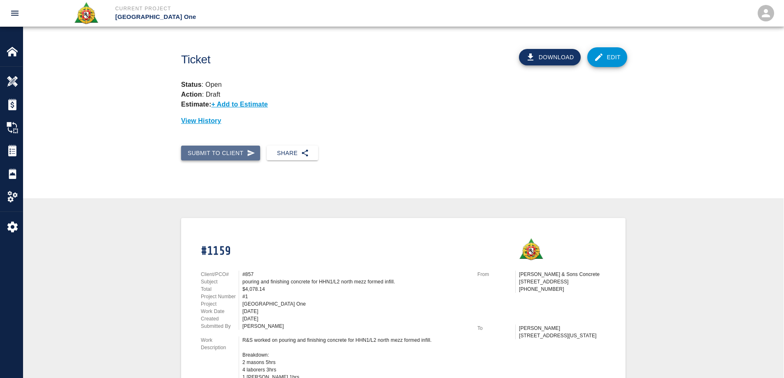
click at [228, 154] on button "Submit to Client" at bounding box center [220, 153] width 79 height 15
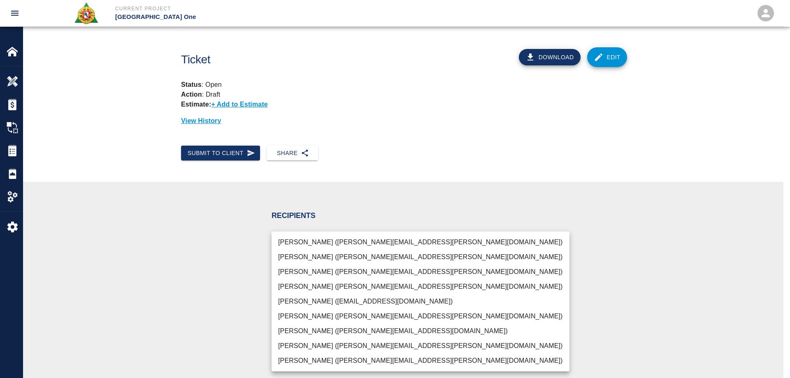
click at [322, 285] on body "Current Project [GEOGRAPHIC_DATA] One Home JFK Terminal One Overview Estimates …" at bounding box center [395, 189] width 790 height 378
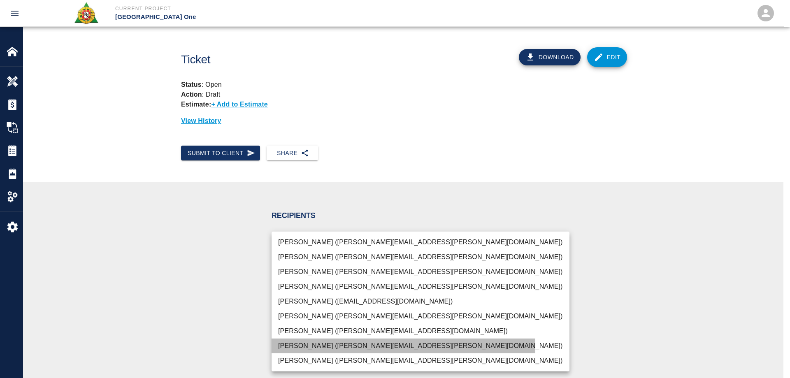
click at [324, 347] on li "[PERSON_NAME] ([PERSON_NAME][EMAIL_ADDRESS][PERSON_NAME][DOMAIN_NAME])" at bounding box center [420, 346] width 298 height 15
type input "b38a77e7-14a9-4fe5-854d-de5ae580779f"
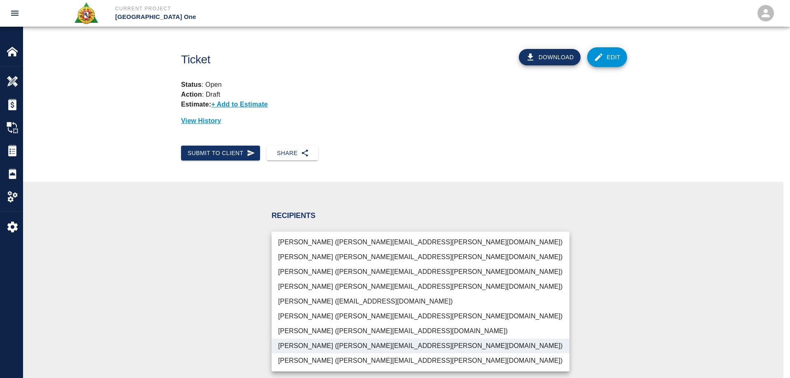
click at [219, 324] on div at bounding box center [395, 189] width 790 height 378
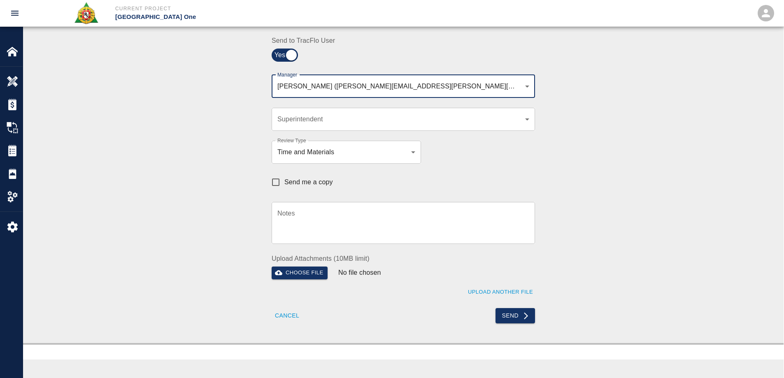
scroll to position [206, 0]
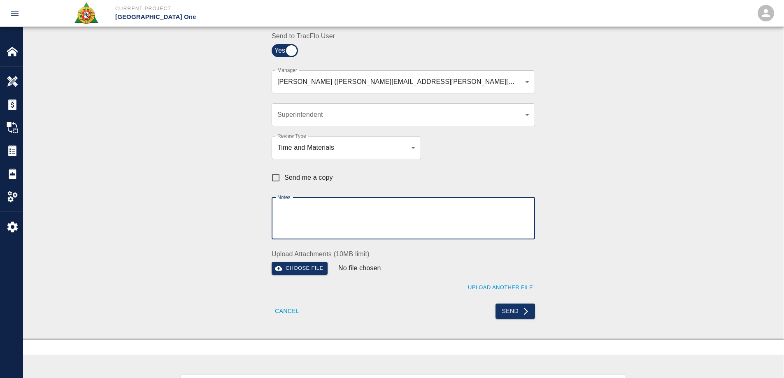
click at [316, 217] on textarea "Notes" at bounding box center [403, 218] width 252 height 28
type textarea "u"
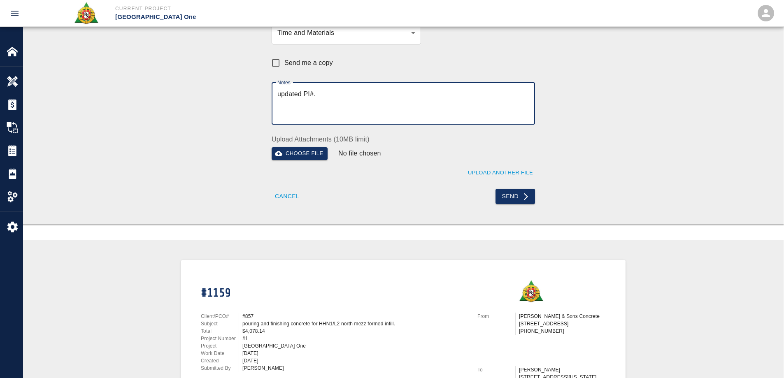
scroll to position [329, 0]
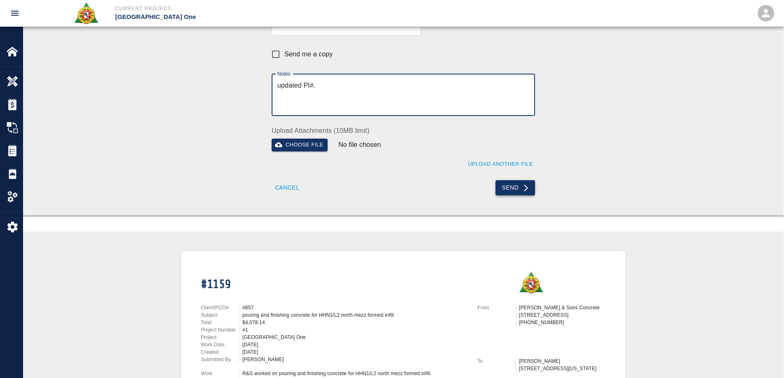
type textarea "updated PI#."
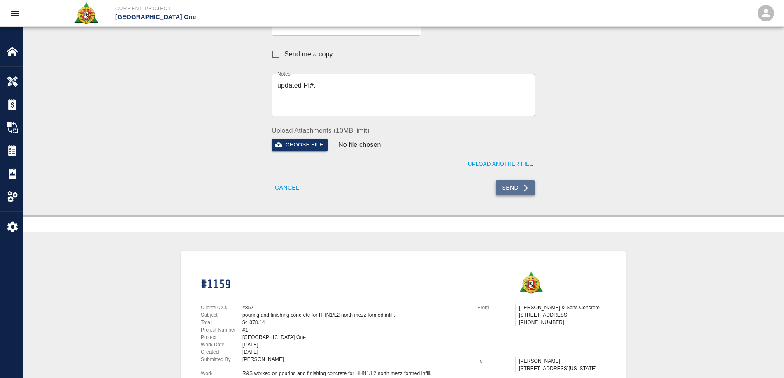
click at [513, 191] on button "Send" at bounding box center [515, 187] width 40 height 15
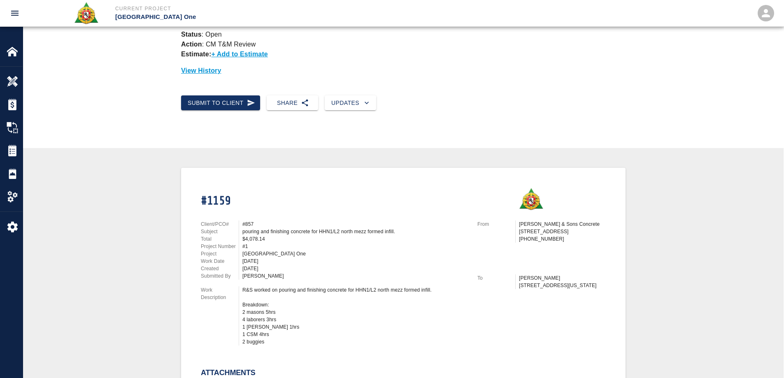
scroll to position [0, 0]
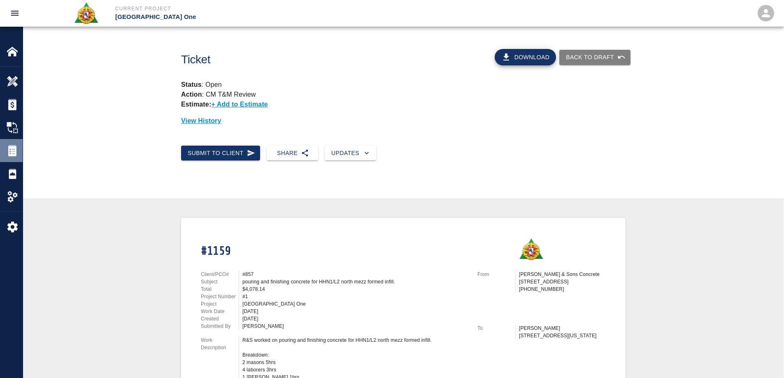
click at [20, 146] on div at bounding box center [18, 151] width 23 height 12
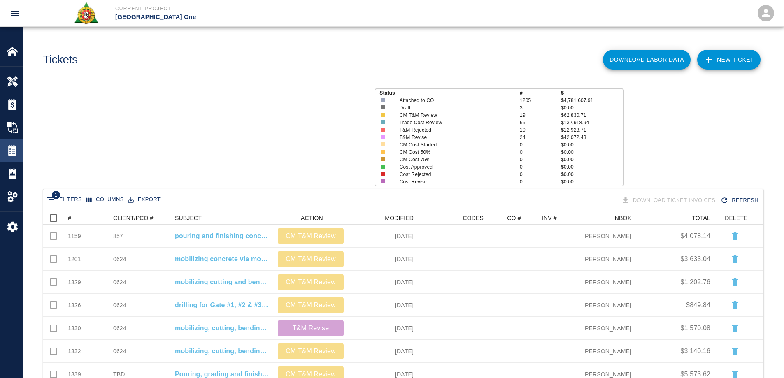
scroll to position [468, 714]
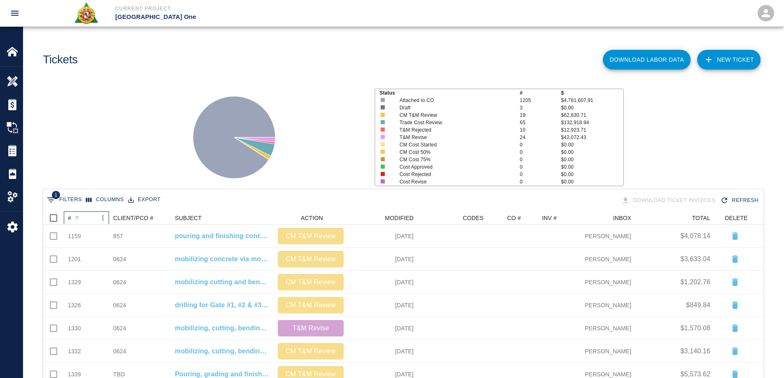
click at [70, 216] on div "#" at bounding box center [69, 217] width 3 height 13
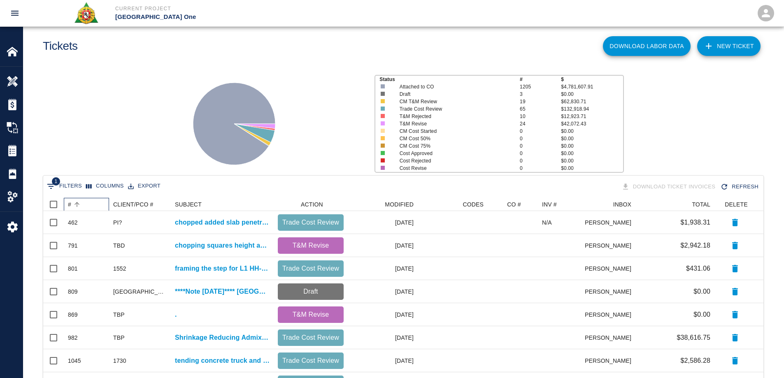
scroll to position [0, 0]
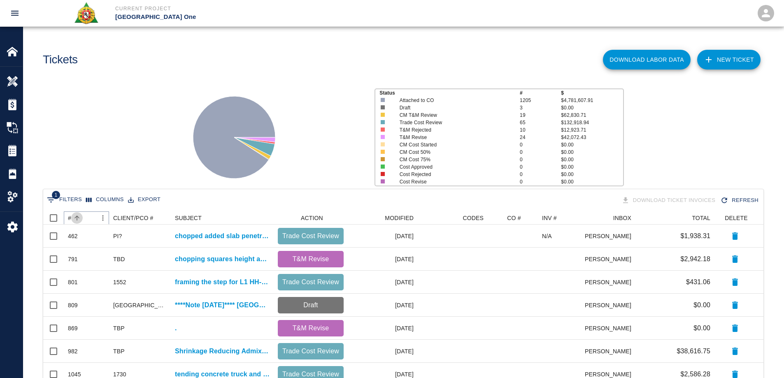
click at [71, 216] on button "Sort" at bounding box center [77, 218] width 12 height 12
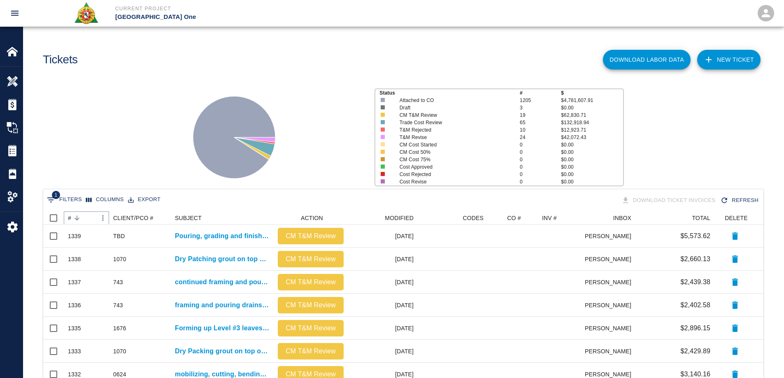
click at [71, 216] on button "Sort" at bounding box center [77, 218] width 12 height 12
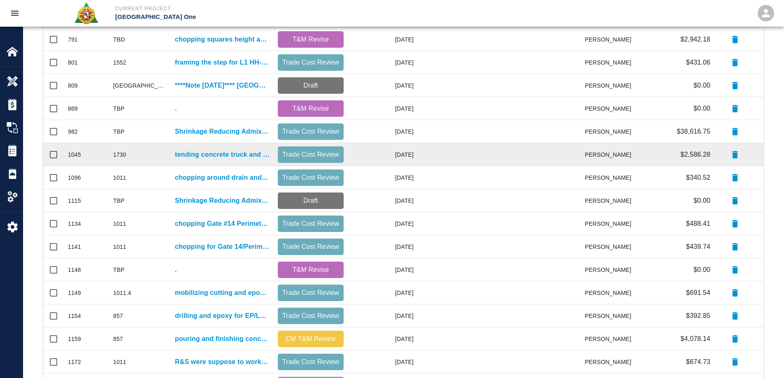
scroll to position [329, 0]
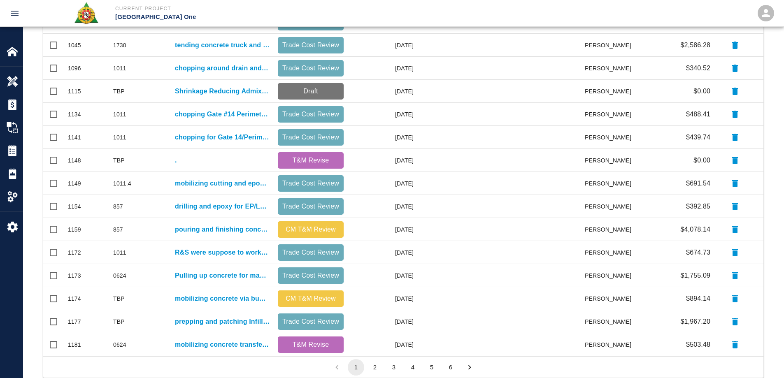
click at [371, 367] on button "2" at bounding box center [374, 367] width 16 height 16
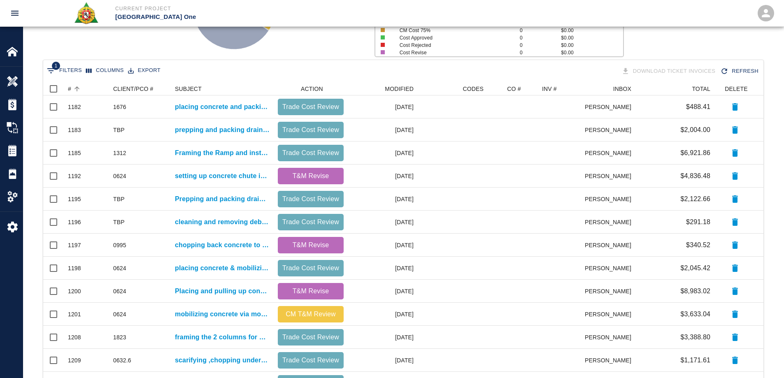
scroll to position [123, 0]
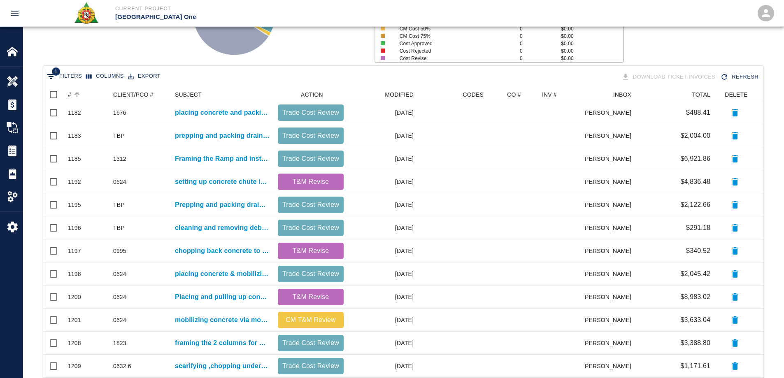
click at [77, 77] on button "1 Filters" at bounding box center [64, 76] width 39 height 13
select select "date_closed"
select select "isEmpty"
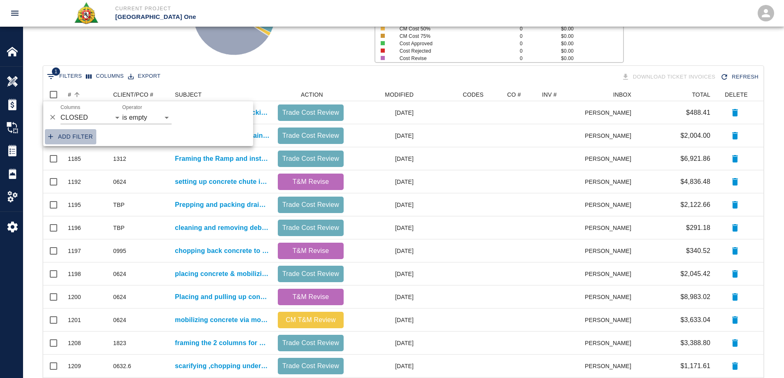
click at [86, 136] on button "Add filter" at bounding box center [70, 136] width 51 height 15
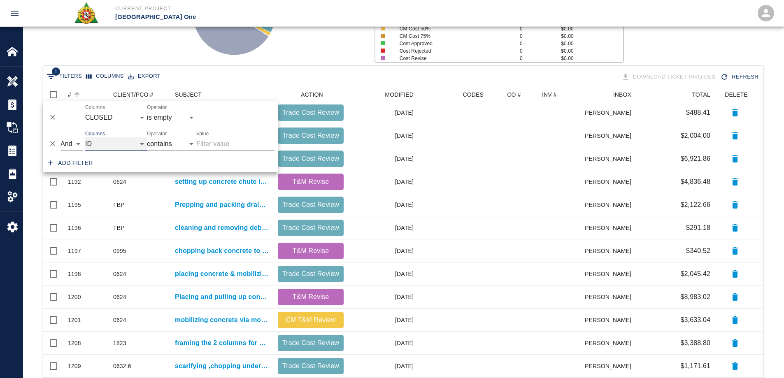
click at [103, 146] on select "ID # CLIENT/PCO # SUBJECT DESCRIPTION ACTION WORK MODIFIED CREATED CODES CO # I…" at bounding box center [116, 143] width 62 height 13
click at [85, 137] on select "ID # CLIENT/PCO # SUBJECT DESCRIPTION ACTION WORK MODIFIED CREATED CODES CO # I…" at bounding box center [116, 143] width 62 height 13
select select "pco_number"
click at [225, 145] on input "Value" at bounding box center [235, 143] width 78 height 13
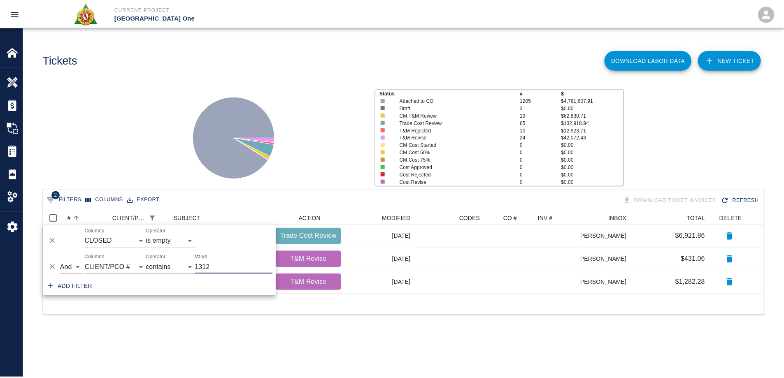
scroll to position [7, 7]
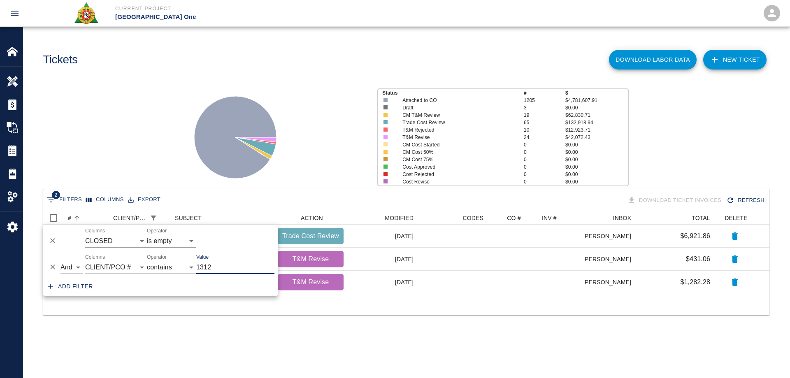
type input "1312"
click at [343, 135] on div at bounding box center [273, 133] width 193 height 109
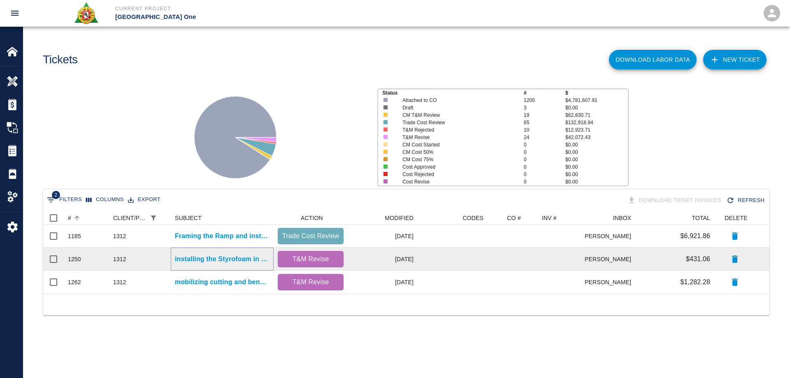
click at [242, 260] on p "installing the Styrofoam in the pad 9'x3'6"x6" for L3 HH-S4 Room CBP3-02 35.1.1…" at bounding box center [222, 259] width 95 height 10
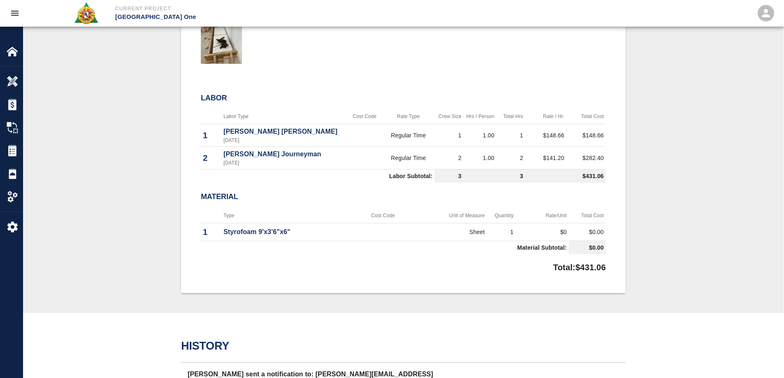
scroll to position [435, 0]
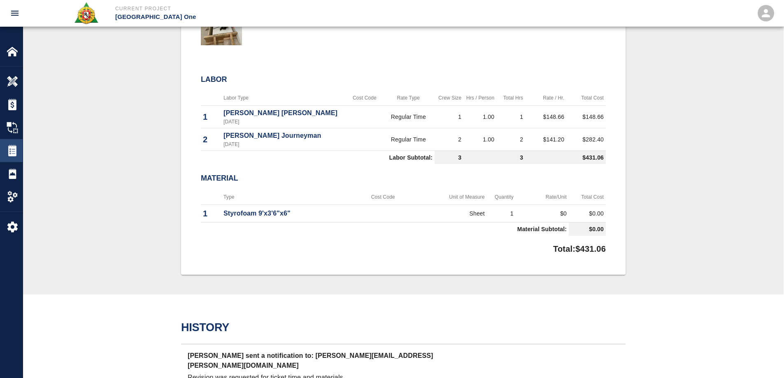
click at [12, 151] on img at bounding box center [13, 151] width 12 height 12
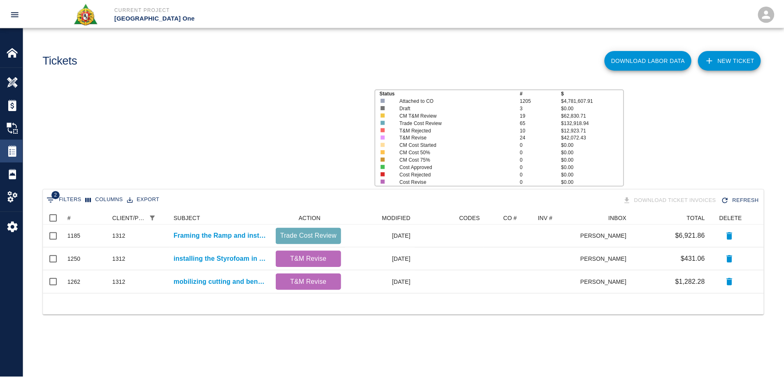
scroll to position [76, 720]
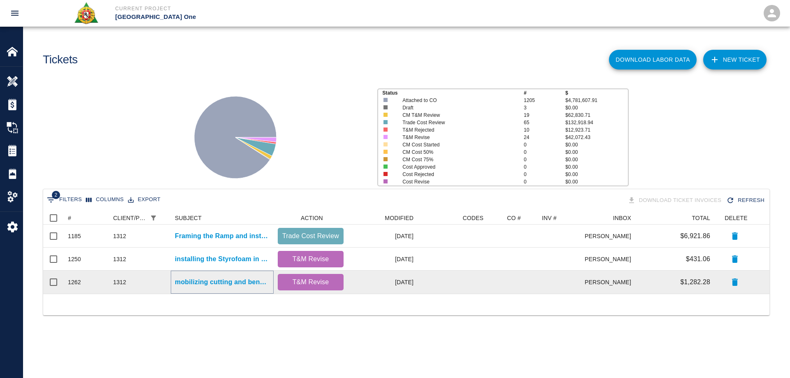
click at [244, 283] on p "mobilizing cutting and bending rebar for gate #4 raised pad." at bounding box center [222, 282] width 95 height 10
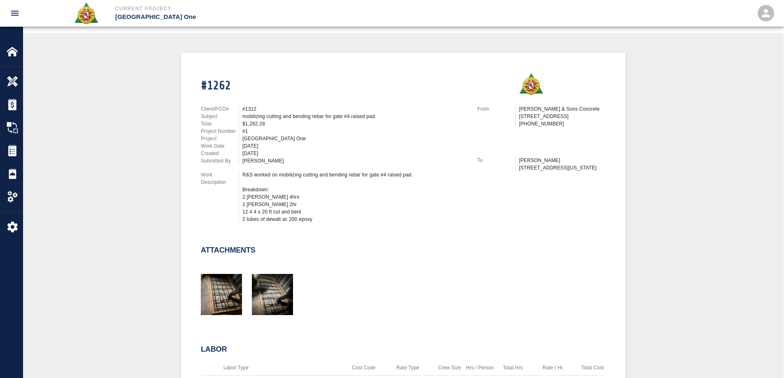
scroll to position [165, 0]
click at [16, 149] on img at bounding box center [13, 151] width 12 height 12
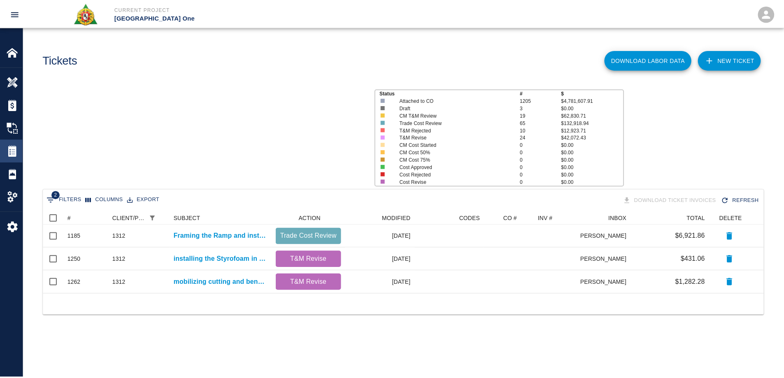
scroll to position [76, 720]
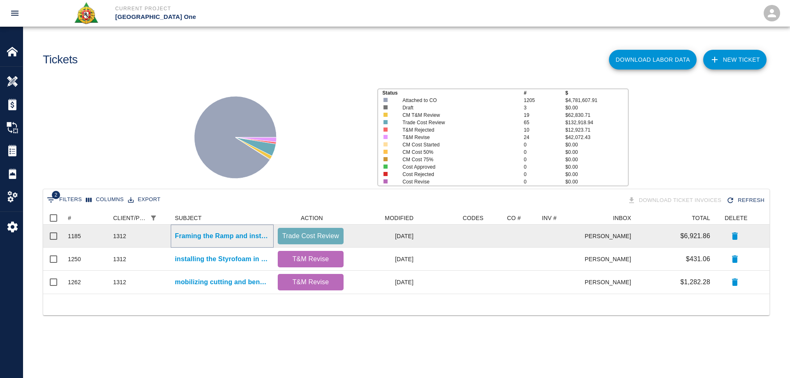
click at [225, 235] on p "Framing the Ramp and installing the Styrofoam for L1-S1 Bus Ramp U-Shape" at bounding box center [222, 236] width 95 height 10
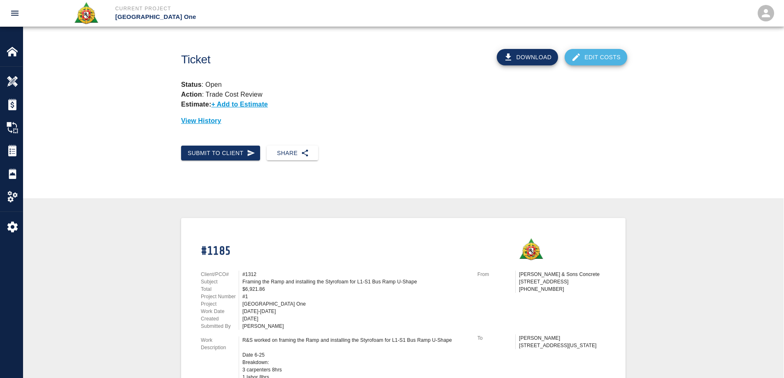
click at [605, 53] on link "Edit Costs" at bounding box center [595, 57] width 63 height 16
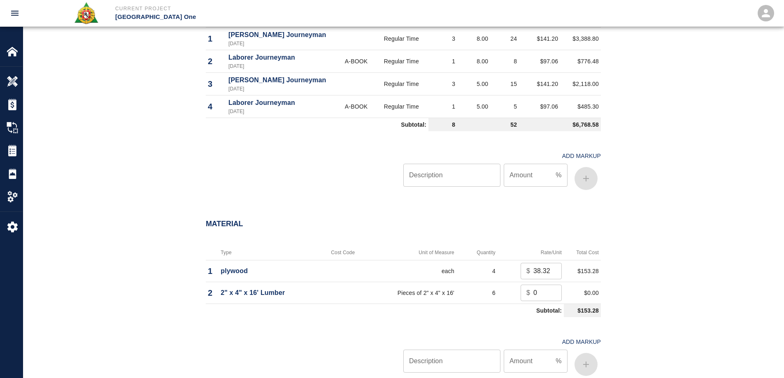
scroll to position [617, 0]
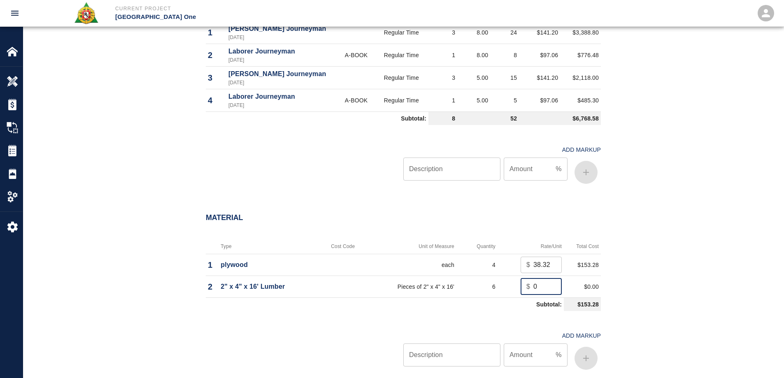
drag, startPoint x: 537, startPoint y: 285, endPoint x: 517, endPoint y: 290, distance: 21.1
click at [517, 290] on td "$ 0 ​" at bounding box center [530, 287] width 66 height 22
type input "8.13"
click at [475, 350] on input "Description" at bounding box center [451, 354] width 97 height 23
type input "oh/p"
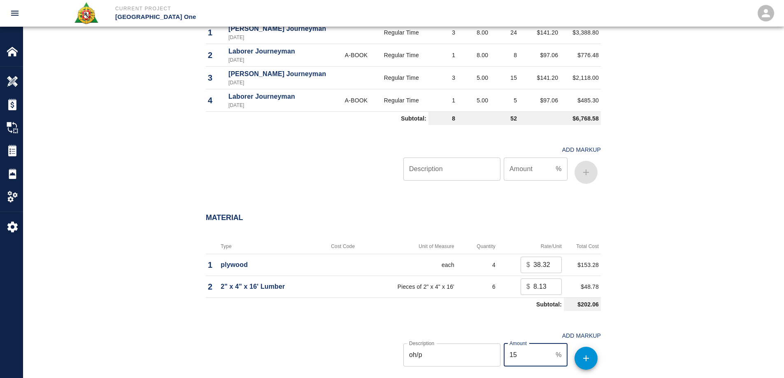
type input "15"
click at [583, 363] on icon "button" at bounding box center [586, 358] width 10 height 10
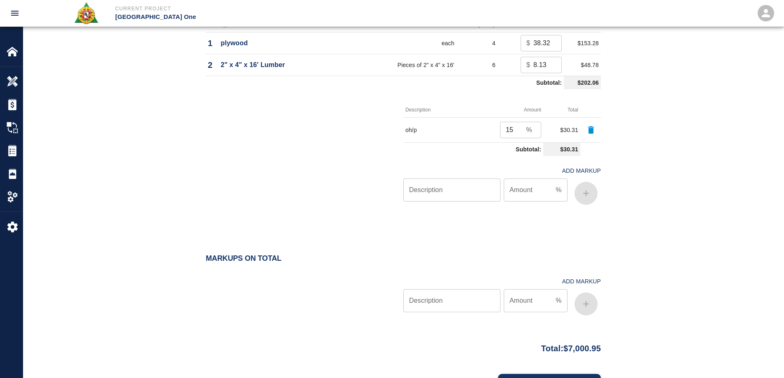
scroll to position [883, 0]
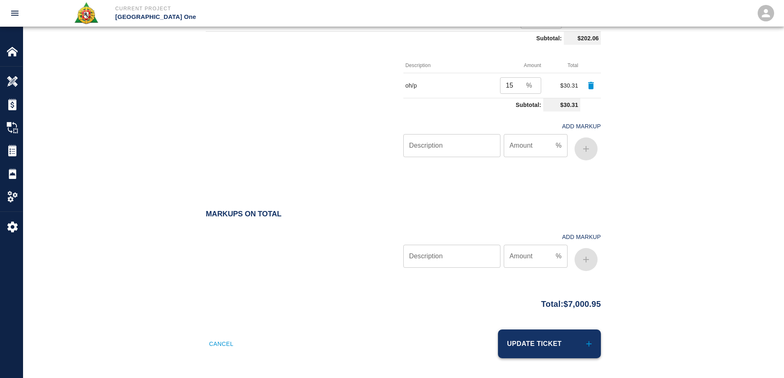
click at [564, 348] on button "Update Ticket" at bounding box center [549, 343] width 103 height 29
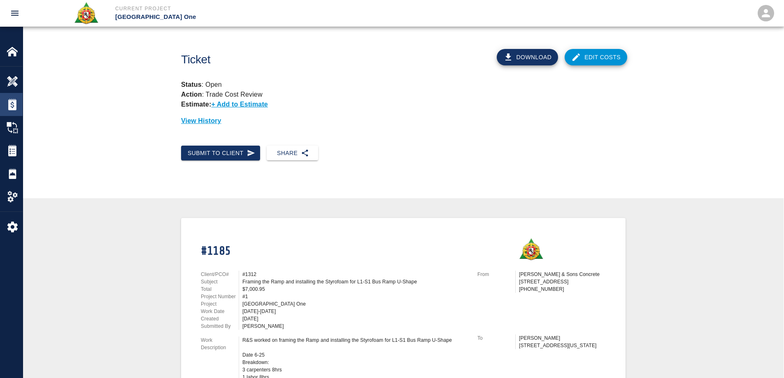
click at [9, 100] on img at bounding box center [13, 105] width 12 height 12
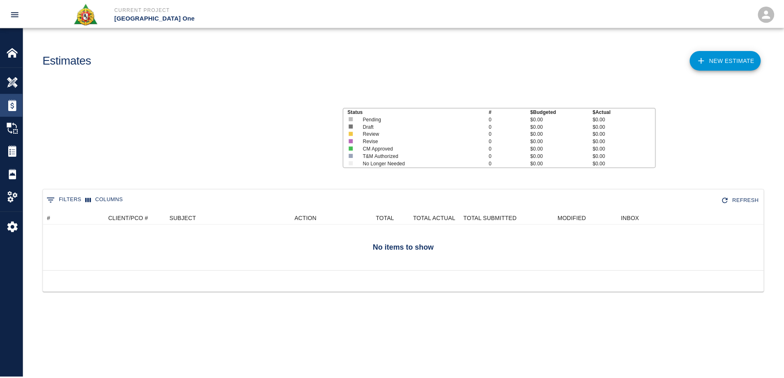
scroll to position [53, 720]
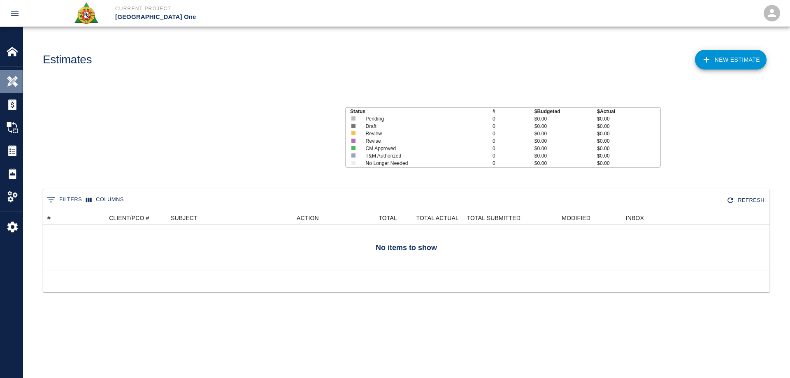
click at [19, 86] on div at bounding box center [18, 82] width 23 height 12
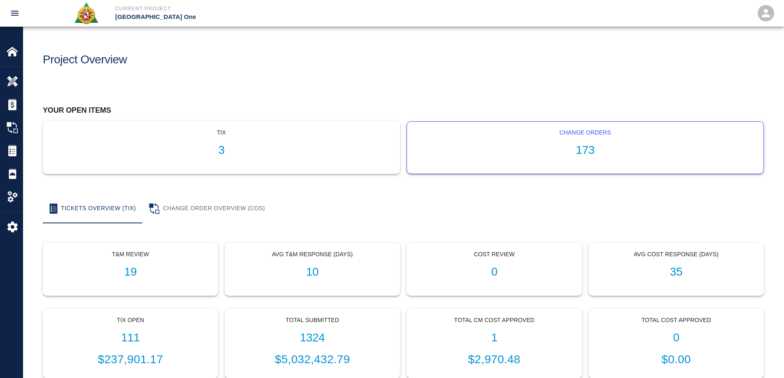
click at [598, 151] on h1 "173" at bounding box center [584, 151] width 343 height 14
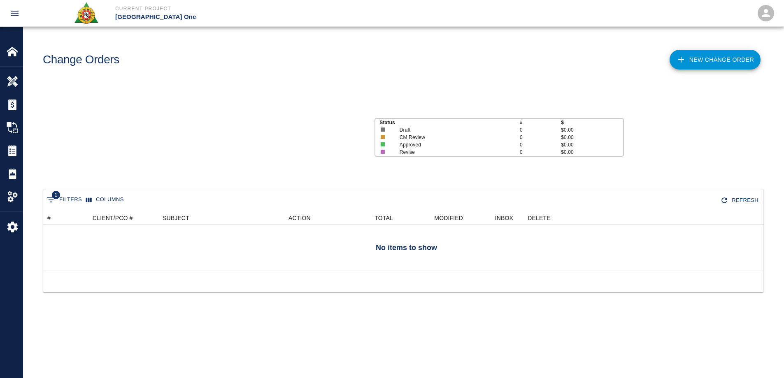
scroll to position [7, 7]
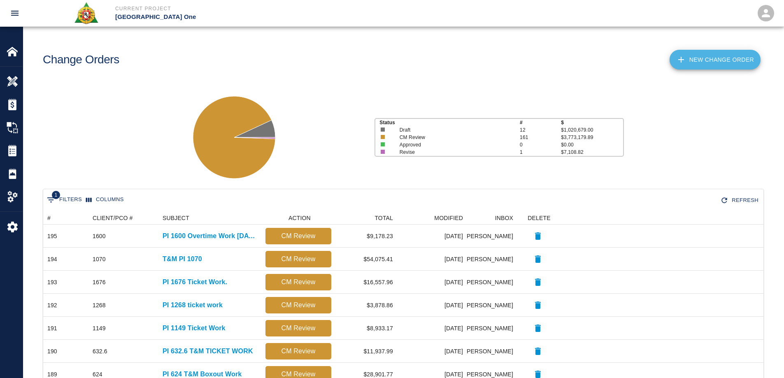
click at [682, 60] on icon at bounding box center [681, 60] width 6 height 6
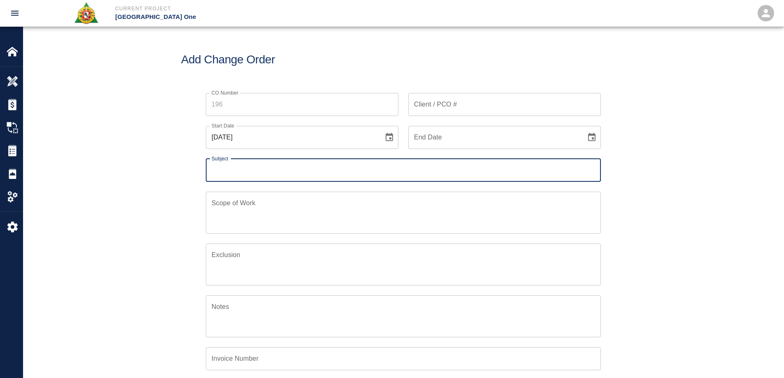
scroll to position [247, 0]
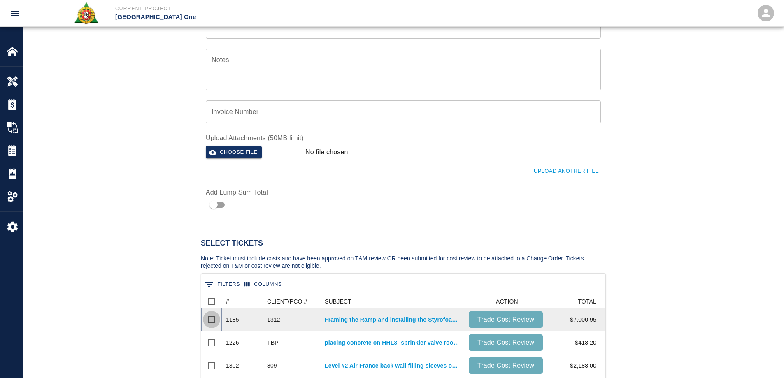
click at [211, 319] on input "Select row" at bounding box center [211, 319] width 17 height 17
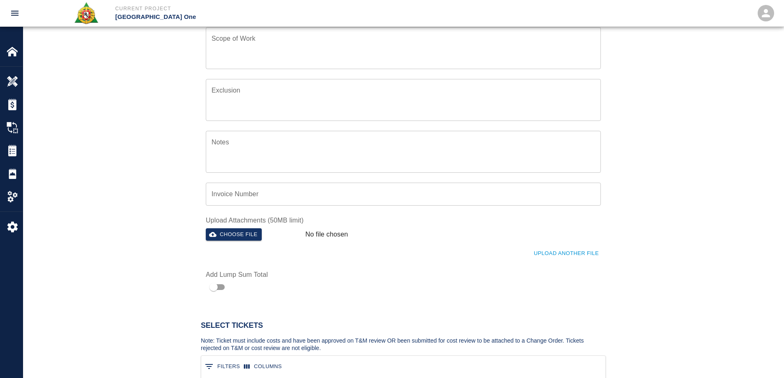
scroll to position [0, 0]
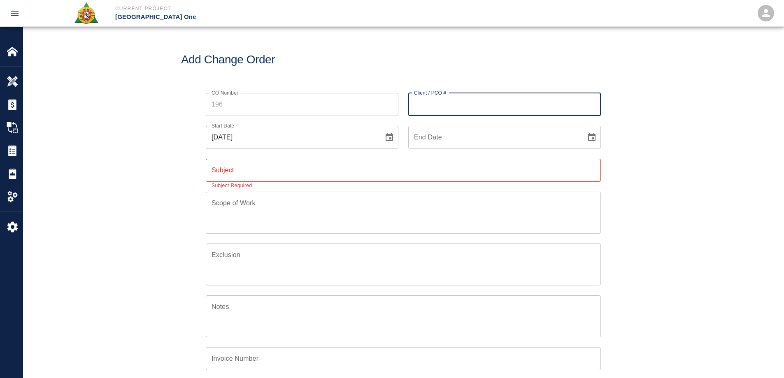
click at [458, 114] on input "Client / PCO #" at bounding box center [504, 104] width 192 height 23
type input "1312"
click at [642, 115] on div "CO Number CO Number Client / PCO # 1312 Client / PCO # Start Date [DATE] Start …" at bounding box center [403, 271] width 760 height 377
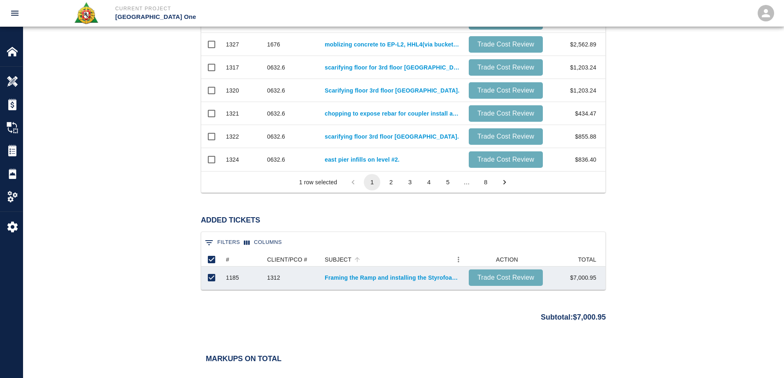
scroll to position [576, 0]
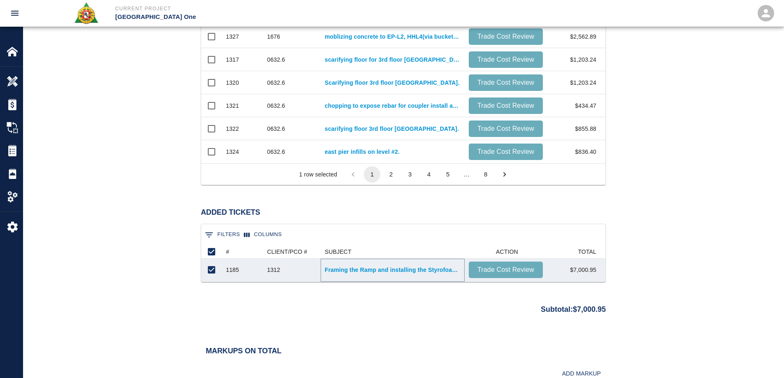
click at [357, 269] on link "Framing the Ramp and installing the Styrofoam for L1-S1 Bus Ramp U-Shape" at bounding box center [393, 270] width 136 height 8
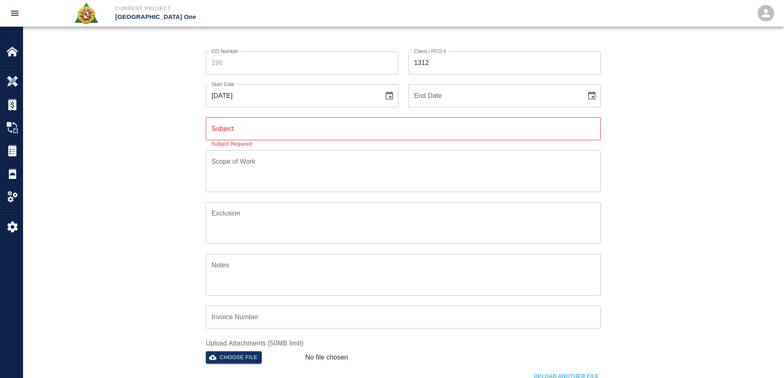
scroll to position [0, 0]
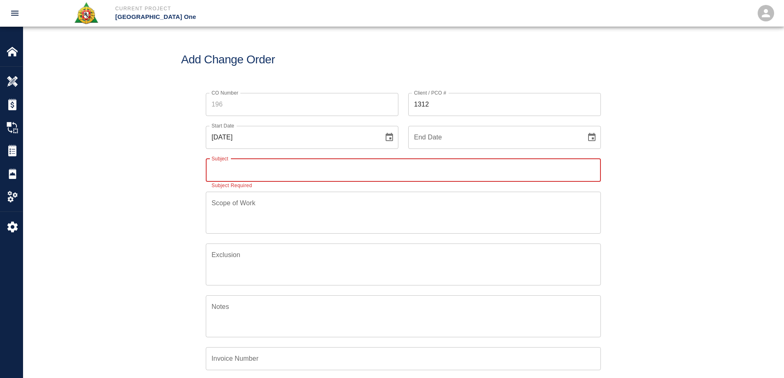
click at [283, 165] on input "Subject" at bounding box center [403, 170] width 395 height 23
type input "PI 1312"
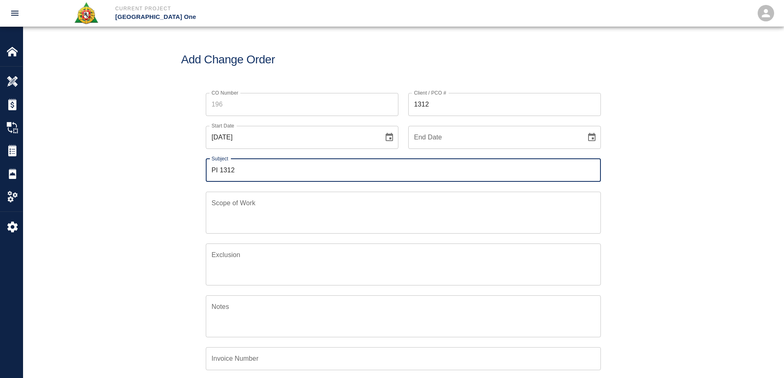
click at [247, 174] on input "PI 1312" at bounding box center [403, 170] width 395 height 23
click at [221, 206] on div "Scope of Work x Scope of Work" at bounding box center [403, 213] width 395 height 42
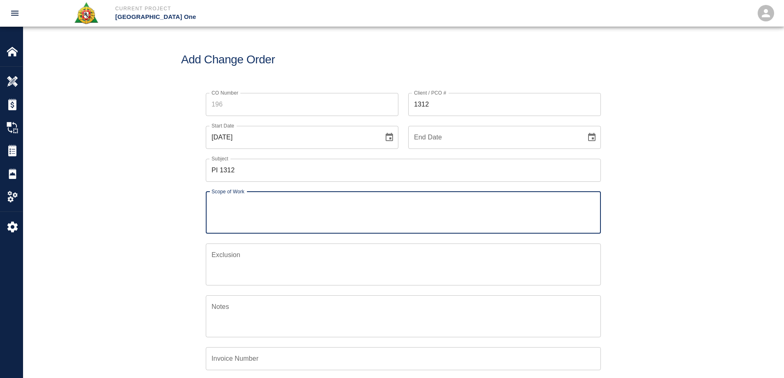
paste textarea "Framing the Ramp and installing the Styrofoam for L1-S1 Bus Ramp U-Shape"
type textarea "Framing the Ramp and installing the Styrofoam for L1-S1 Bus Ramp U-Shape"
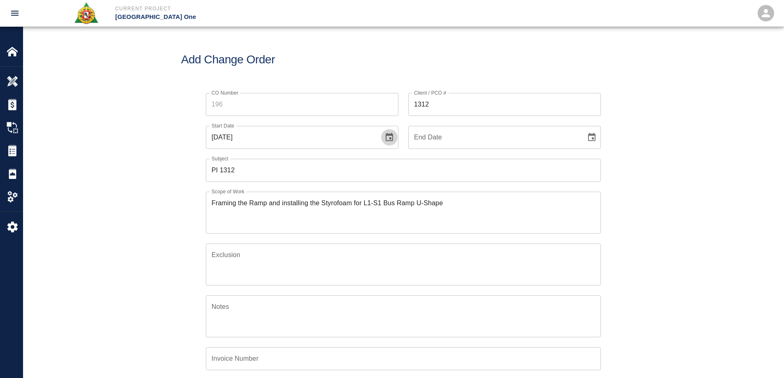
click at [393, 134] on icon "Choose date, selected date is Sep 3, 2025" at bounding box center [389, 137] width 10 height 10
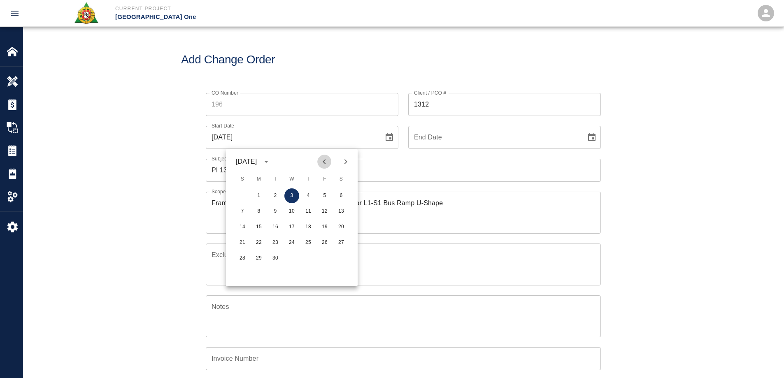
click at [324, 162] on icon "Previous month" at bounding box center [324, 162] width 10 height 10
click at [293, 240] on button "25" at bounding box center [291, 242] width 15 height 15
type input "[DATE]"
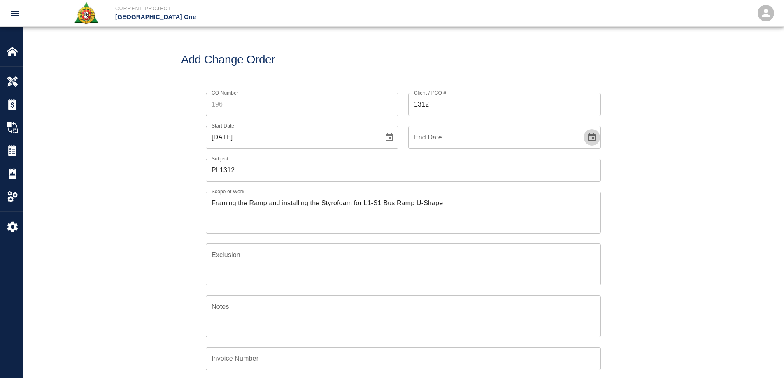
click at [592, 141] on icon "Choose date" at bounding box center [592, 137] width 10 height 10
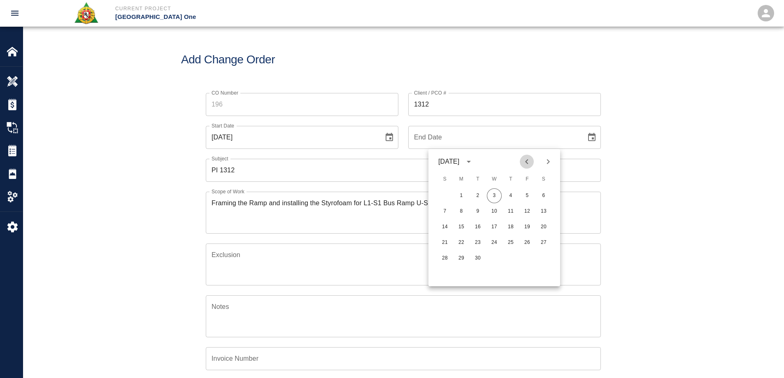
click at [523, 164] on icon "Previous month" at bounding box center [527, 162] width 10 height 10
click at [474, 194] on button "1" at bounding box center [477, 195] width 15 height 15
type input "[DATE]"
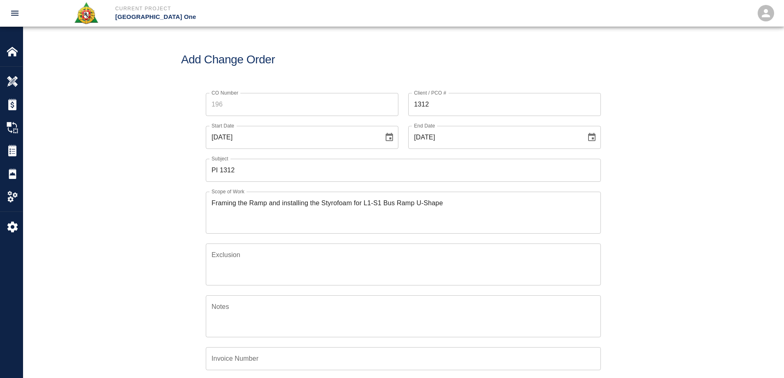
click at [616, 188] on div "CO Number CO Number Client / PCO # 1312 Client / PCO # Start Date [DATE] Start …" at bounding box center [403, 271] width 444 height 377
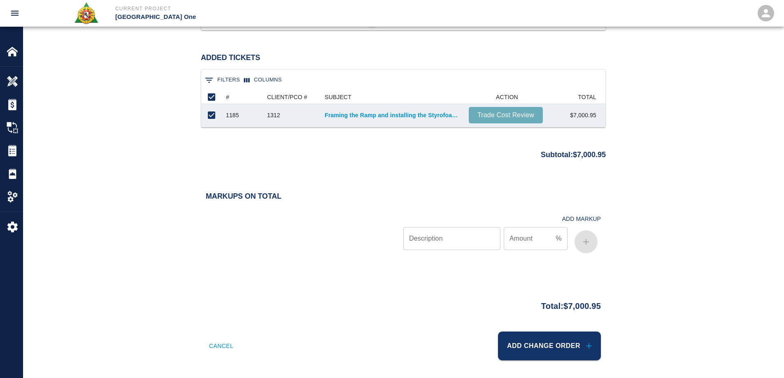
scroll to position [733, 0]
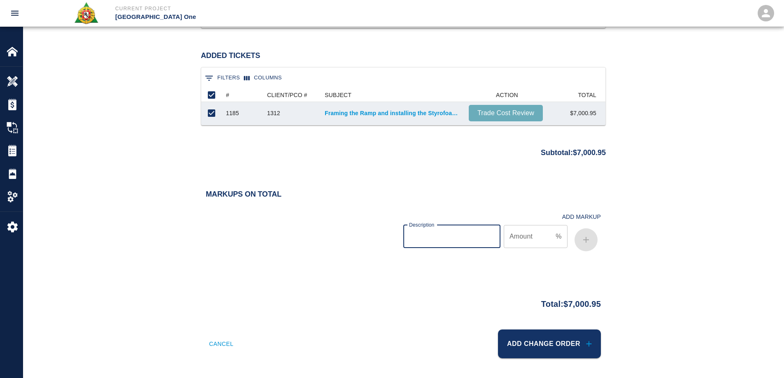
click at [431, 233] on input "Description" at bounding box center [451, 236] width 97 height 23
type input "bond"
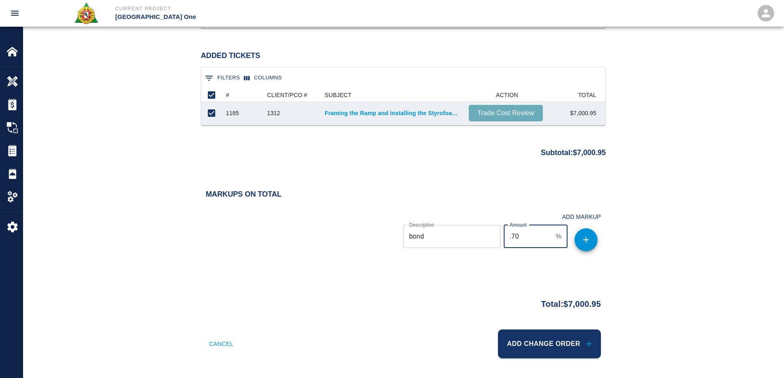
type input ".70"
click at [593, 242] on button "button" at bounding box center [585, 239] width 23 height 23
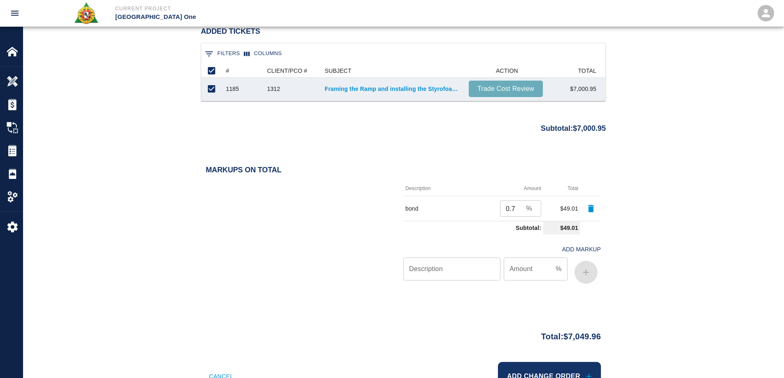
scroll to position [789, 0]
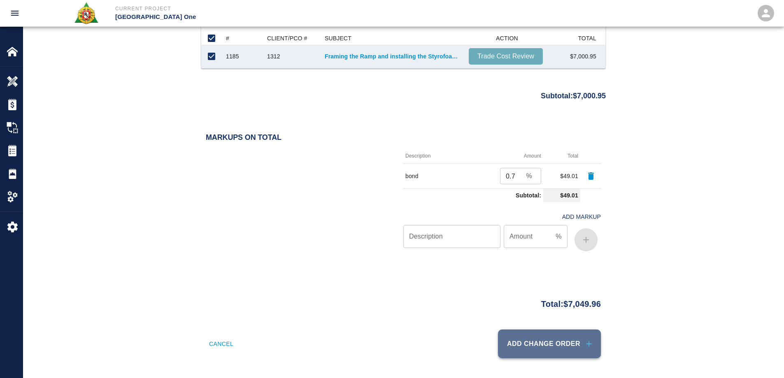
click at [579, 345] on button "Add Change Order" at bounding box center [549, 343] width 103 height 29
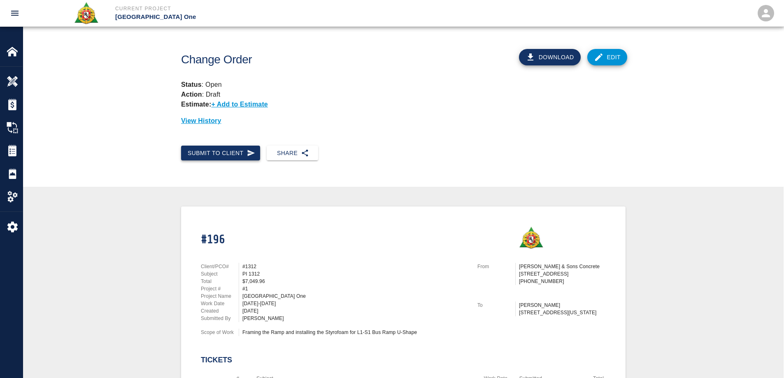
click at [230, 155] on button "Submit to Client" at bounding box center [220, 153] width 79 height 15
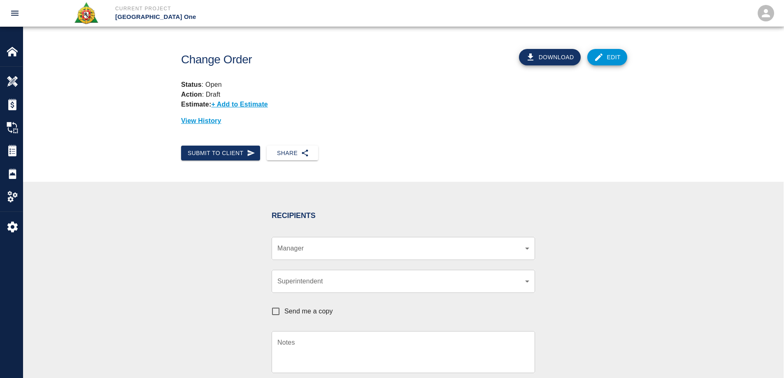
click at [308, 251] on body "Current Project [GEOGRAPHIC_DATA] One Home [GEOGRAPHIC_DATA] One Overview Estim…" at bounding box center [392, 189] width 784 height 378
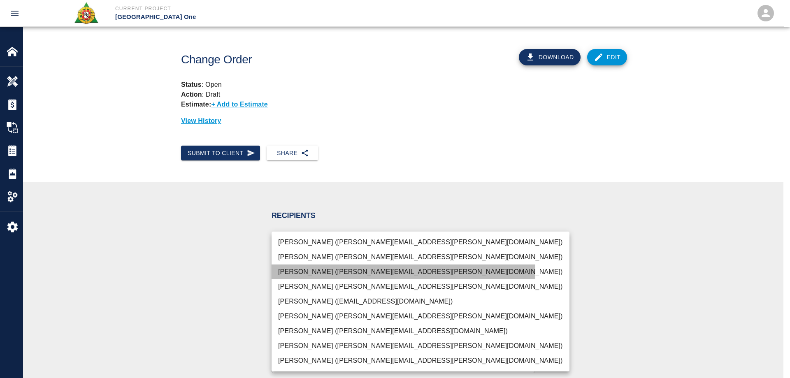
click at [304, 272] on li "[PERSON_NAME] ([PERSON_NAME][EMAIL_ADDRESS][PERSON_NAME][DOMAIN_NAME])" at bounding box center [420, 271] width 298 height 15
type input "69d78ca4-8a93-4c72-a988-7271956ccf0b"
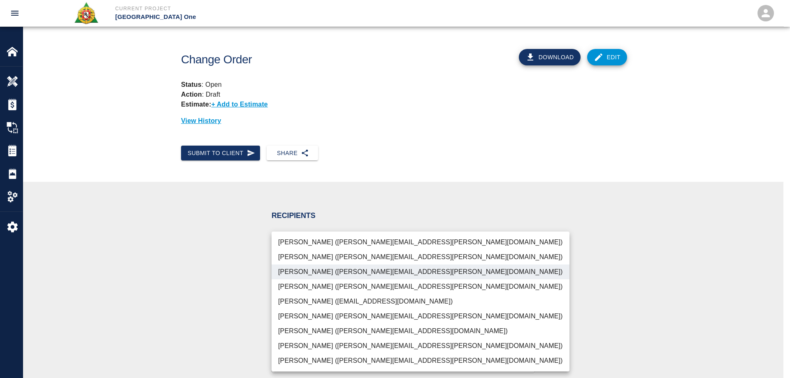
click at [206, 274] on div at bounding box center [395, 189] width 790 height 378
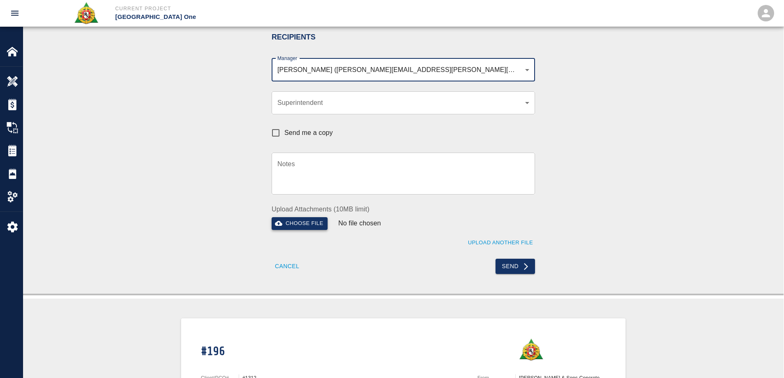
scroll to position [165, 0]
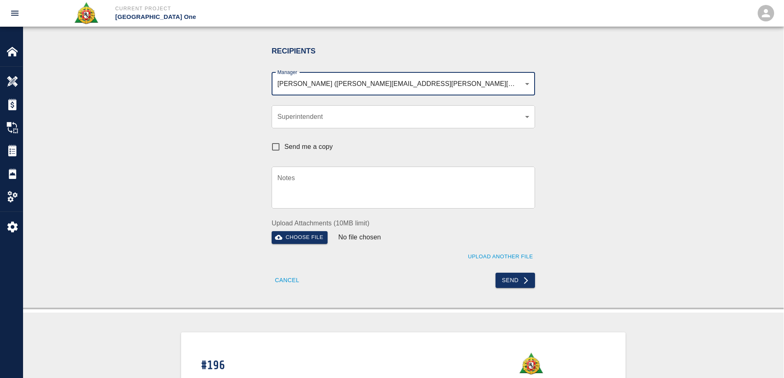
drag, startPoint x: 304, startPoint y: 176, endPoint x: 306, endPoint y: 184, distance: 7.8
click at [305, 181] on textarea "Notes" at bounding box center [403, 187] width 252 height 28
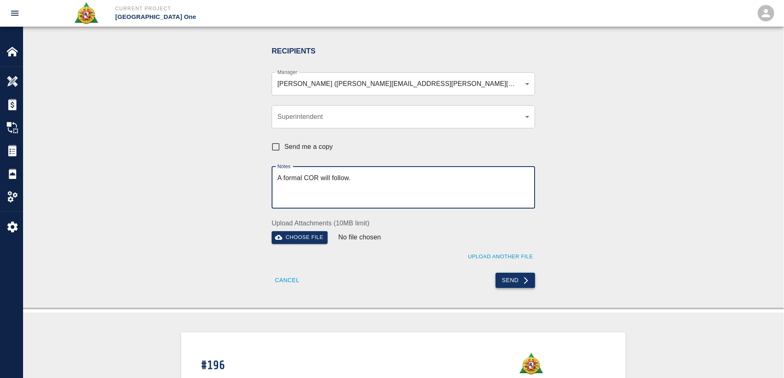
type textarea "A formal COR will follow."
click at [508, 281] on button "Send" at bounding box center [515, 280] width 40 height 15
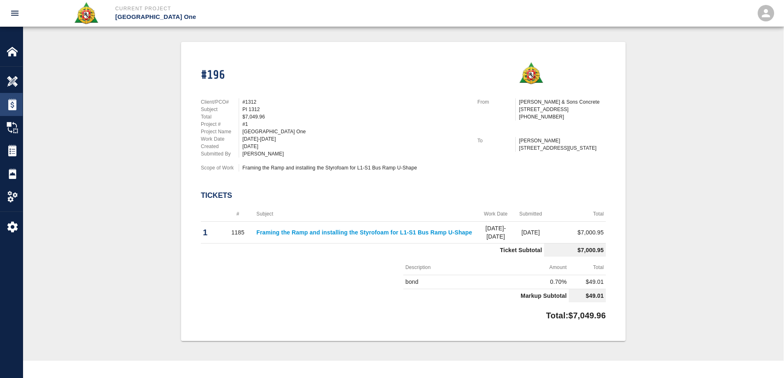
click at [9, 104] on img at bounding box center [13, 105] width 12 height 12
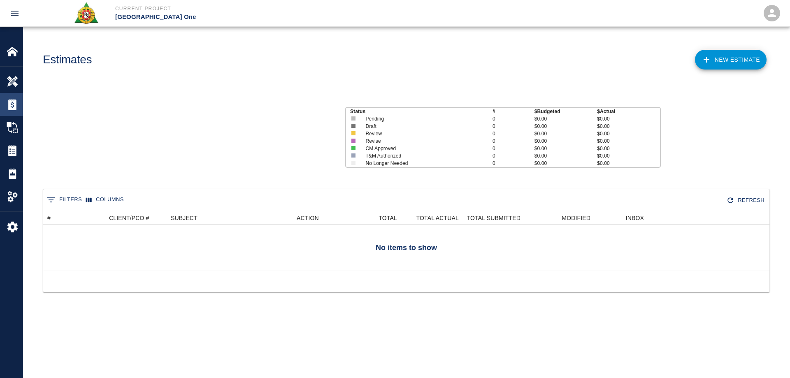
scroll to position [53, 720]
click at [11, 151] on img at bounding box center [13, 151] width 12 height 12
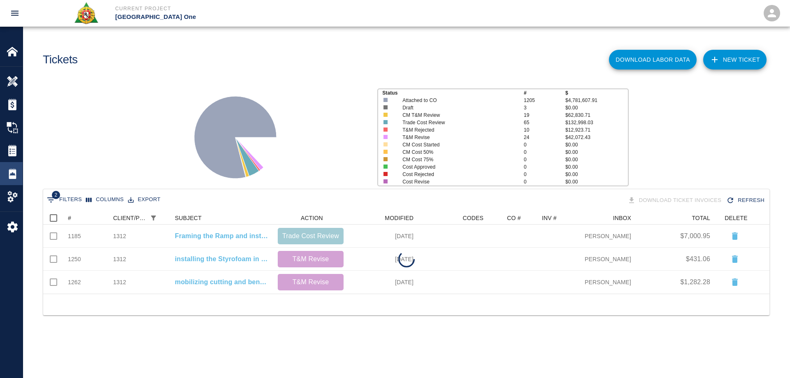
scroll to position [53, 720]
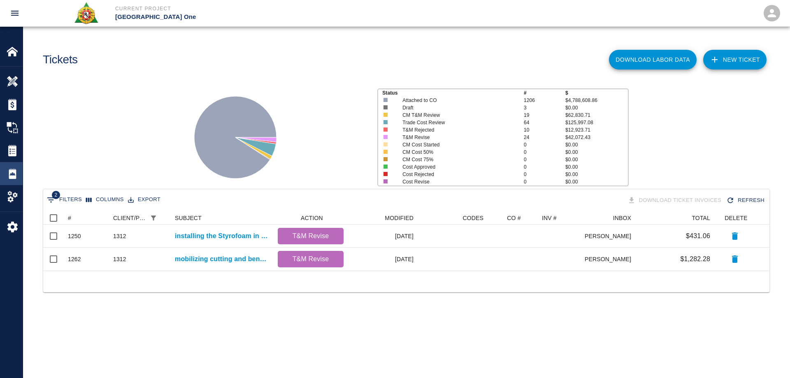
click at [11, 177] on img at bounding box center [13, 174] width 12 height 12
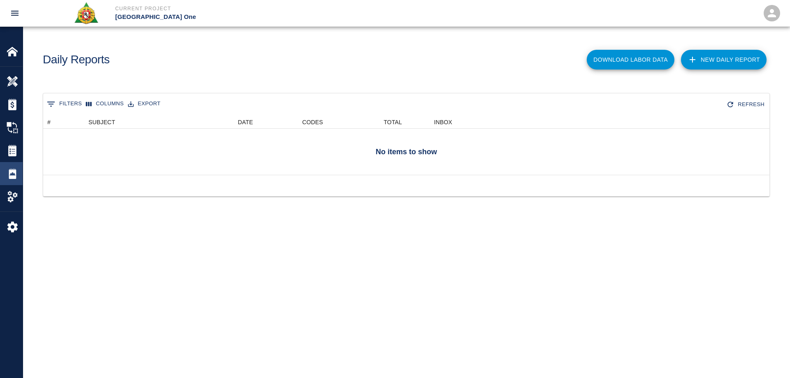
scroll to position [53, 720]
click at [14, 153] on img at bounding box center [13, 151] width 12 height 12
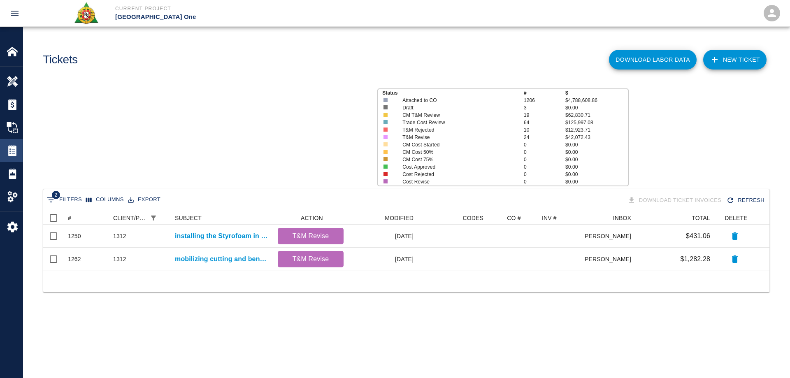
scroll to position [53, 720]
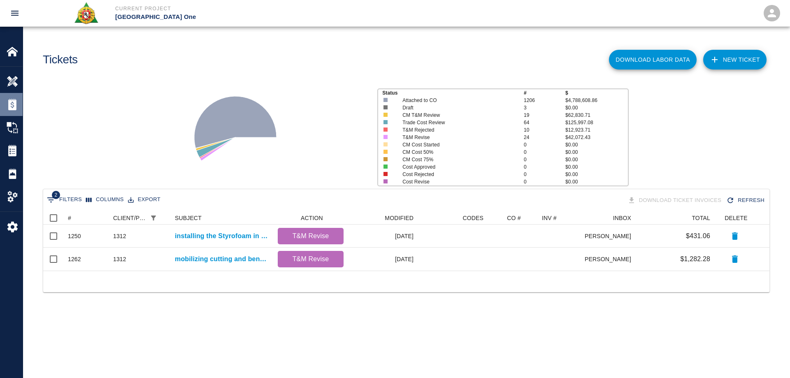
click at [10, 112] on div "Estimates" at bounding box center [11, 104] width 23 height 23
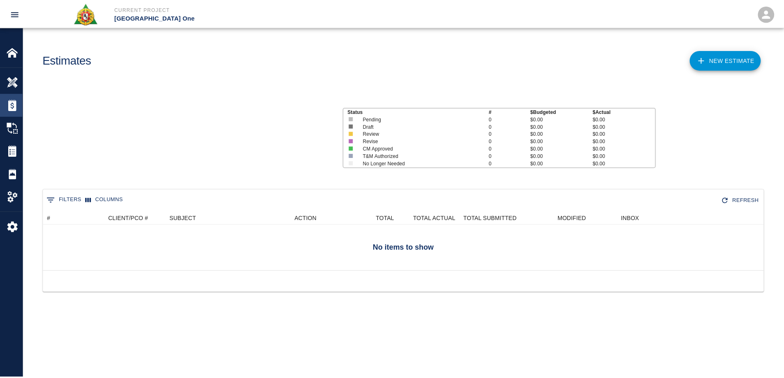
scroll to position [53, 720]
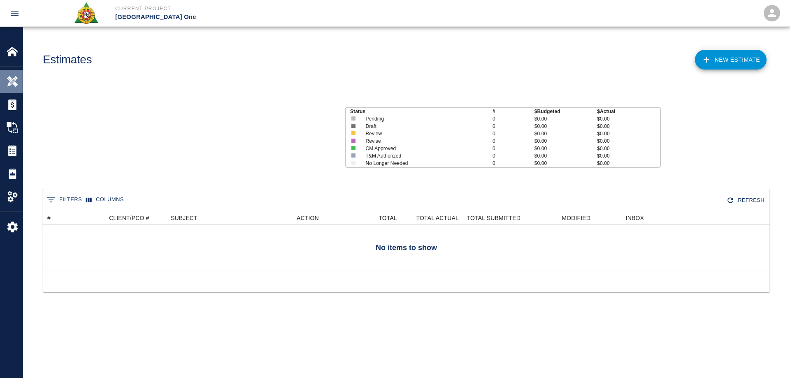
click at [7, 79] on img at bounding box center [13, 82] width 12 height 12
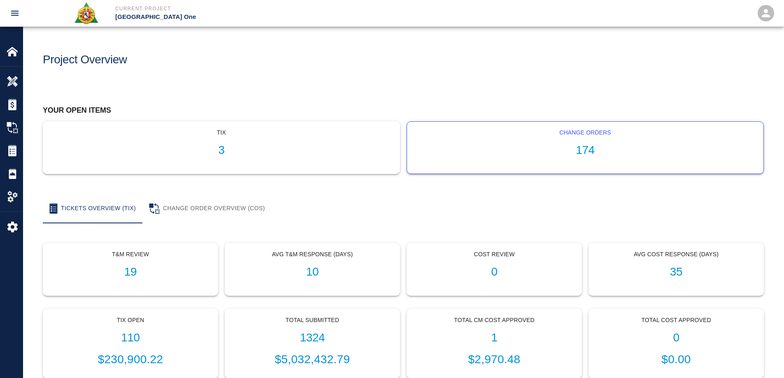
click at [594, 150] on h1 "174" at bounding box center [584, 151] width 343 height 14
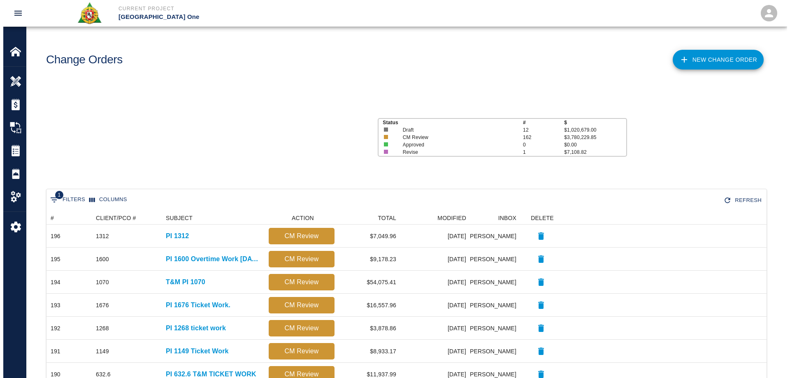
scroll to position [468, 714]
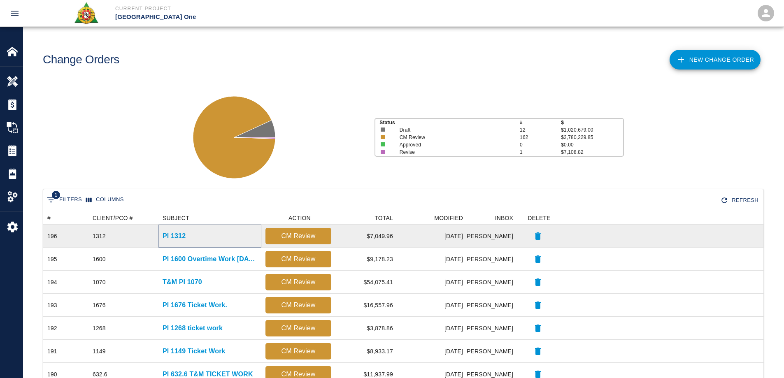
click at [176, 234] on p "PI 1312" at bounding box center [173, 236] width 23 height 10
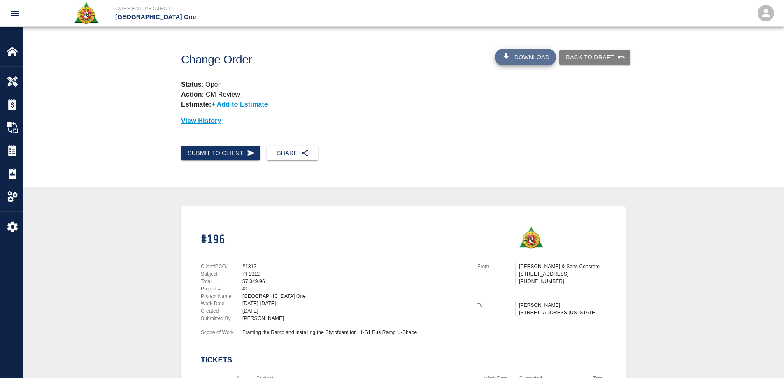
click at [523, 58] on button "Download" at bounding box center [525, 57] width 62 height 16
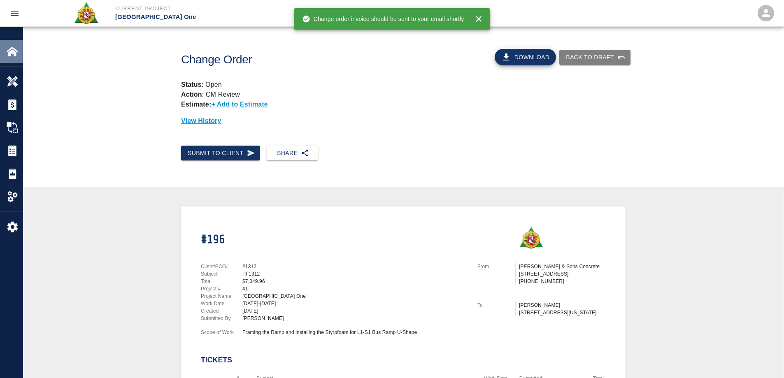
click at [20, 46] on div at bounding box center [18, 52] width 23 height 12
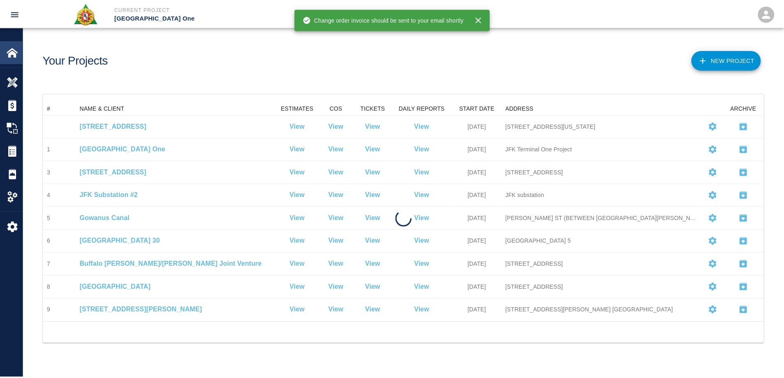
scroll to position [214, 720]
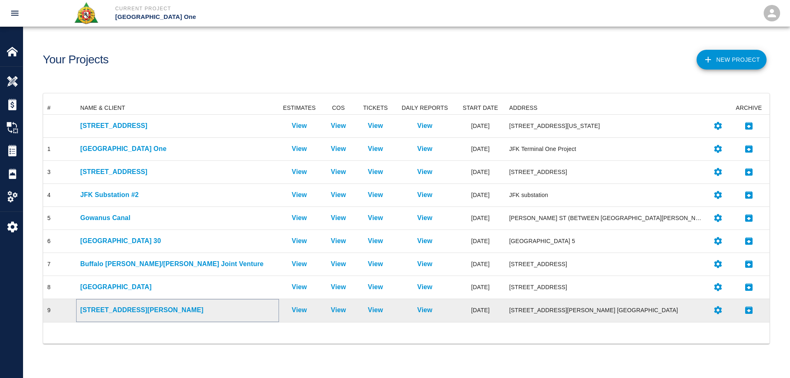
click at [110, 308] on p "[STREET_ADDRESS][PERSON_NAME]" at bounding box center [177, 310] width 195 height 10
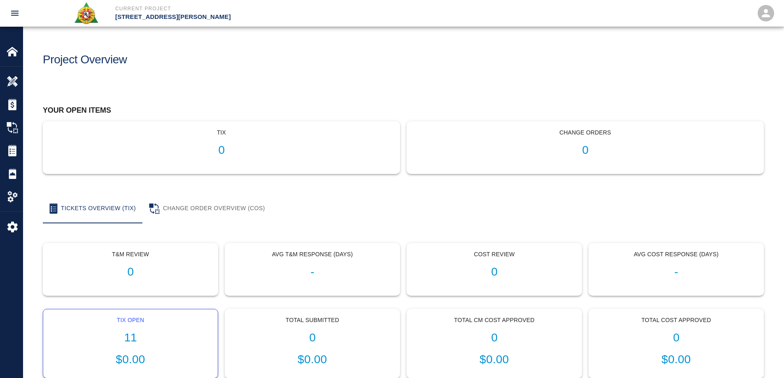
click at [128, 327] on div "Tix Open 11 $0.00" at bounding box center [130, 343] width 174 height 69
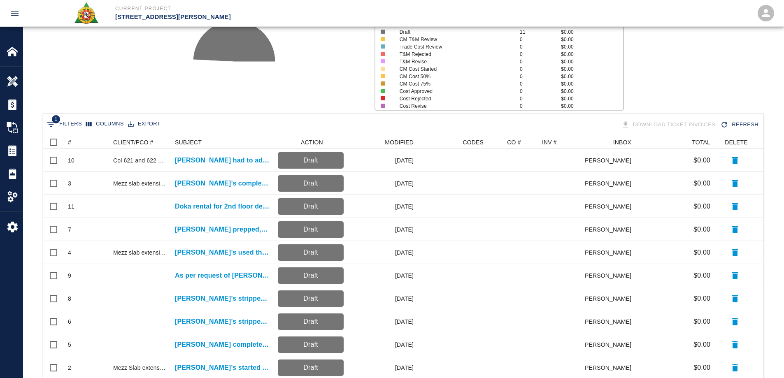
scroll to position [82, 0]
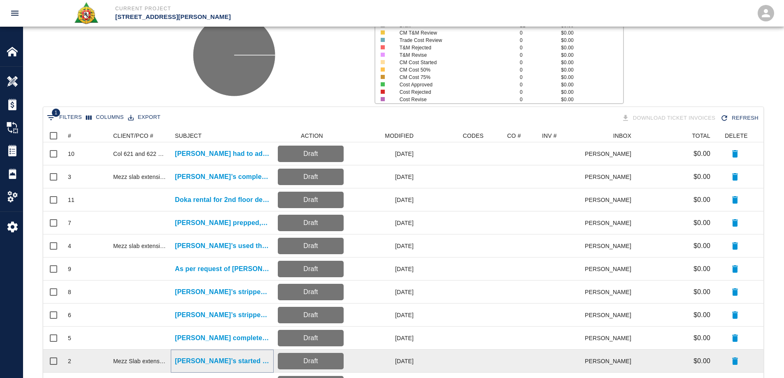
click at [232, 359] on p "[PERSON_NAME]’s started drilling dowels for added wall and and slab..." at bounding box center [222, 361] width 95 height 10
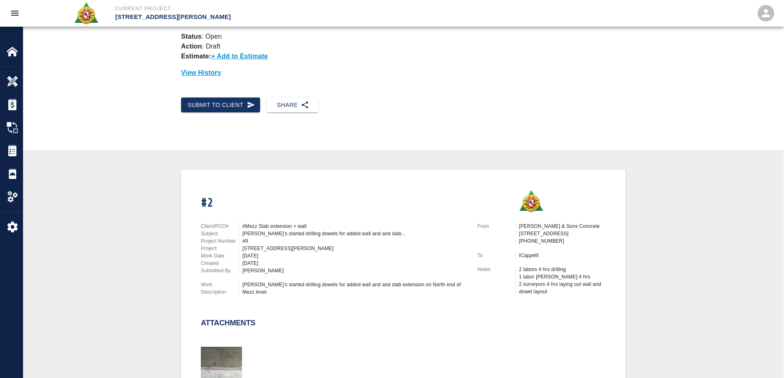
scroll to position [239, 0]
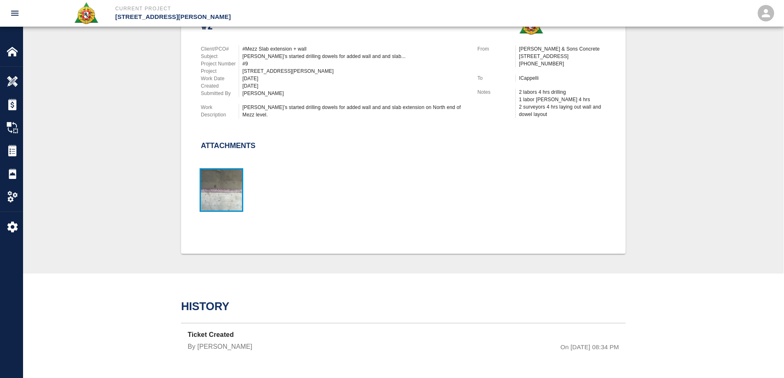
click at [216, 190] on img "button" at bounding box center [221, 189] width 41 height 41
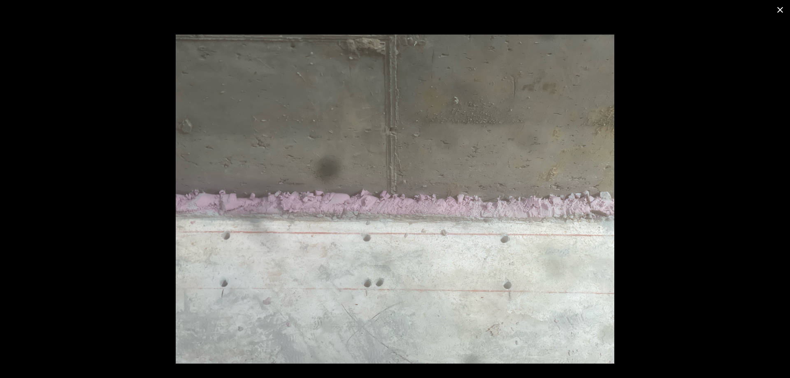
click at [783, 5] on button "close" at bounding box center [780, 10] width 20 height 20
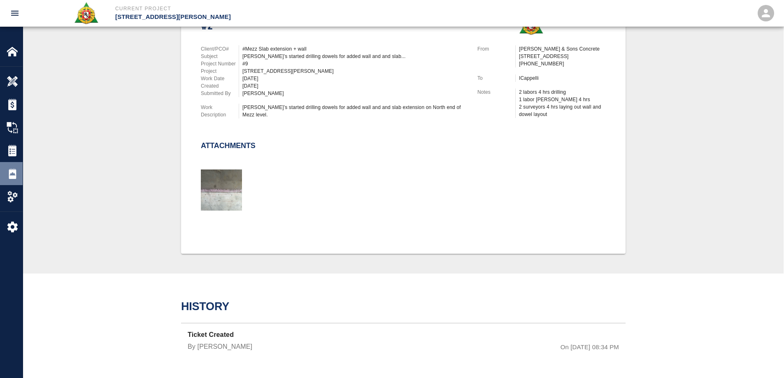
click at [12, 176] on img at bounding box center [13, 174] width 12 height 12
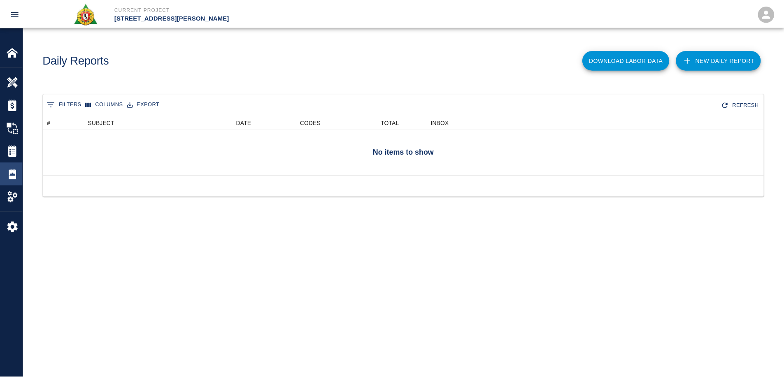
scroll to position [53, 720]
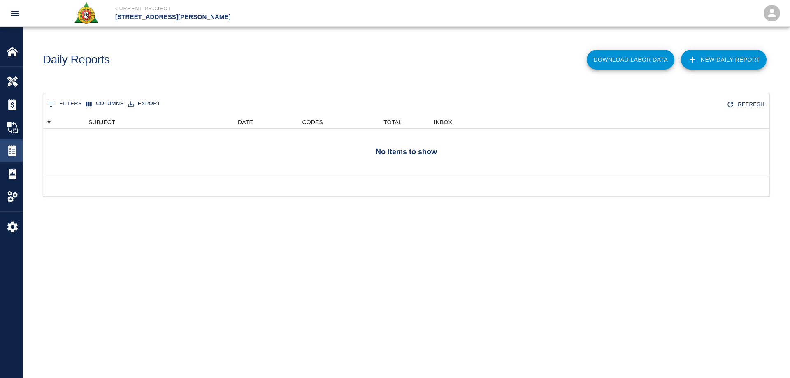
click at [2, 150] on div "Tickets" at bounding box center [11, 150] width 23 height 23
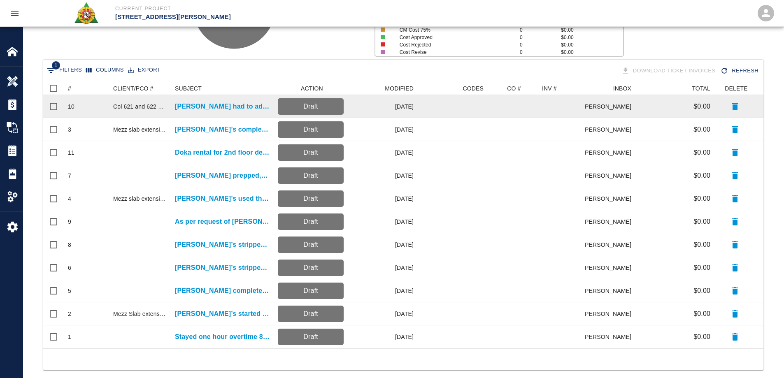
scroll to position [141, 0]
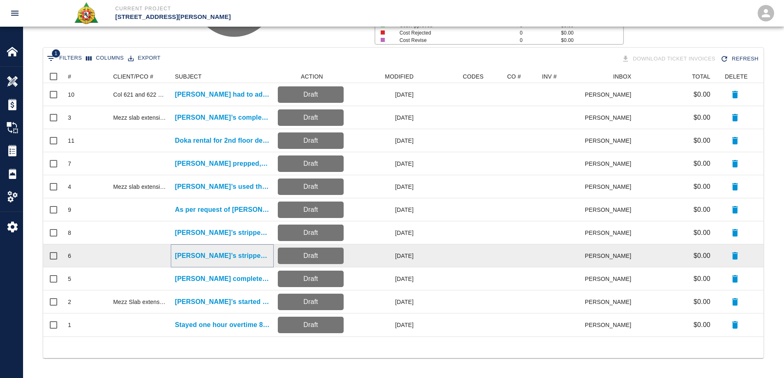
click at [202, 255] on p "[PERSON_NAME]’s stripped formwork from added wall supported mezz level." at bounding box center [222, 256] width 95 height 10
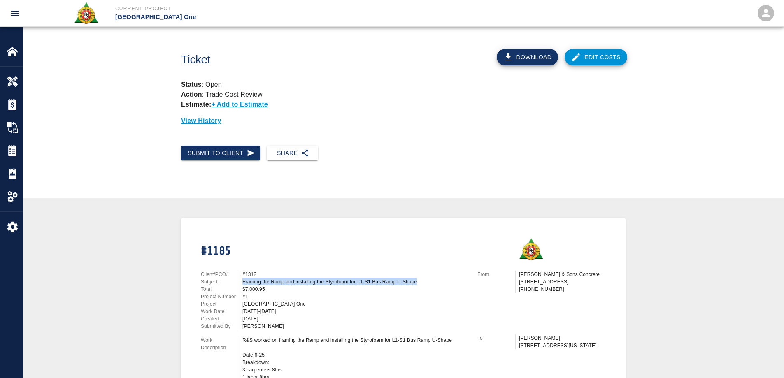
drag, startPoint x: 416, startPoint y: 281, endPoint x: 239, endPoint y: 280, distance: 177.3
click at [239, 280] on div "Framing the Ramp and installing the Styrofoam for L1-S1 Bus Ramp U-Shape" at bounding box center [353, 281] width 229 height 7
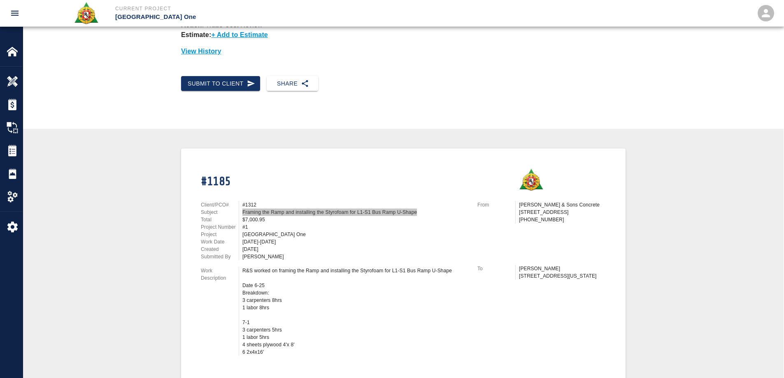
scroll to position [206, 0]
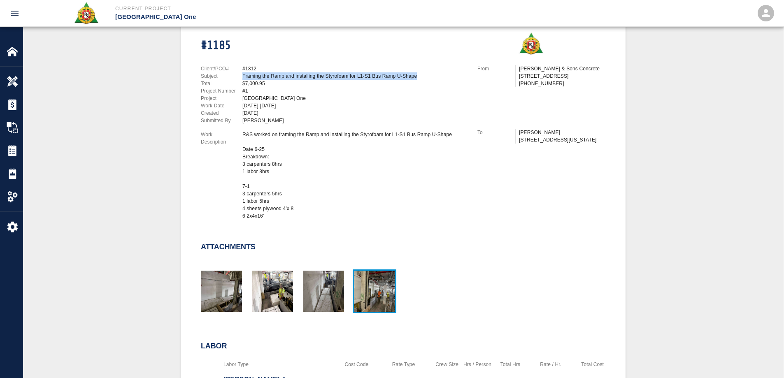
click at [373, 290] on img "button" at bounding box center [374, 291] width 41 height 41
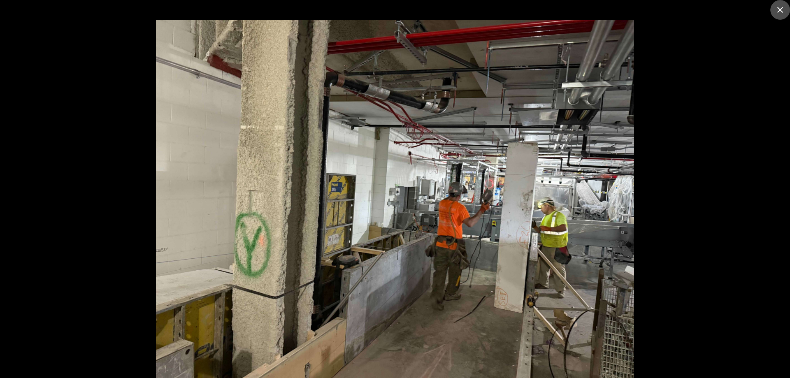
click at [777, 6] on icon "close" at bounding box center [780, 10] width 10 height 10
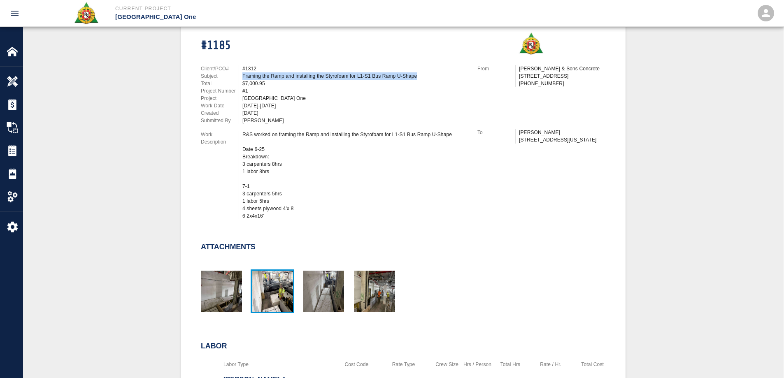
click at [285, 284] on img "button" at bounding box center [272, 291] width 41 height 41
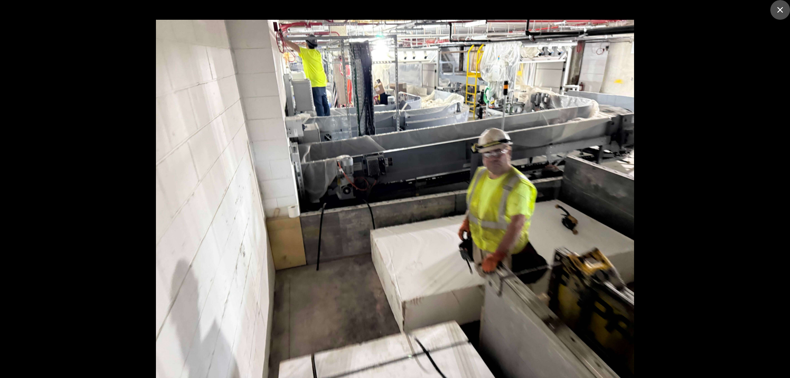
click at [782, 7] on icon "close" at bounding box center [780, 10] width 10 height 10
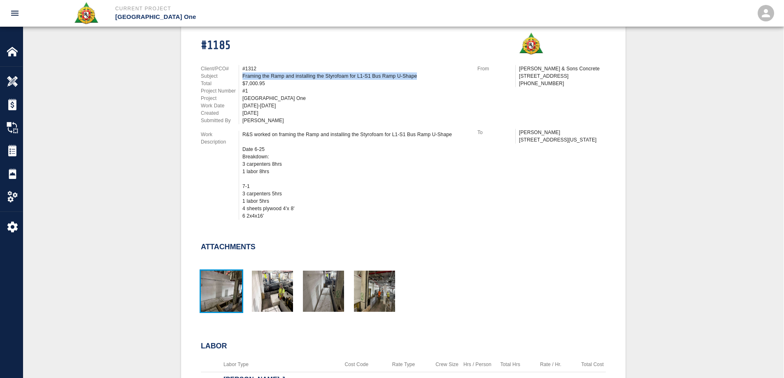
click at [222, 290] on img "button" at bounding box center [221, 291] width 41 height 41
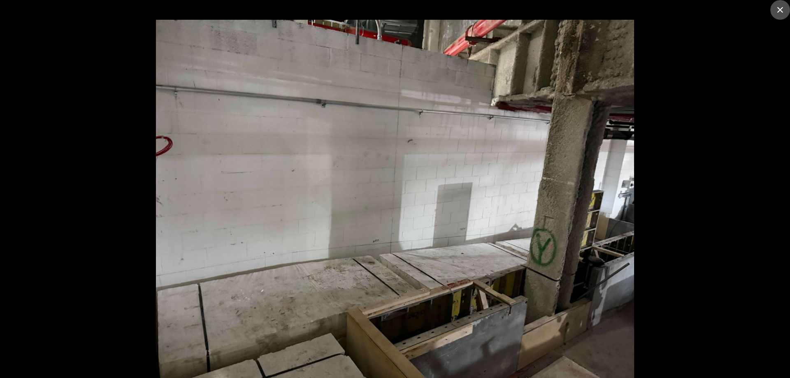
click at [777, 12] on icon "close" at bounding box center [780, 10] width 10 height 10
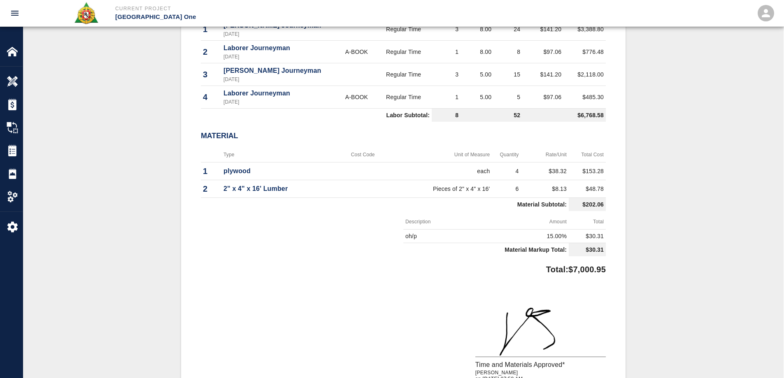
scroll to position [576, 0]
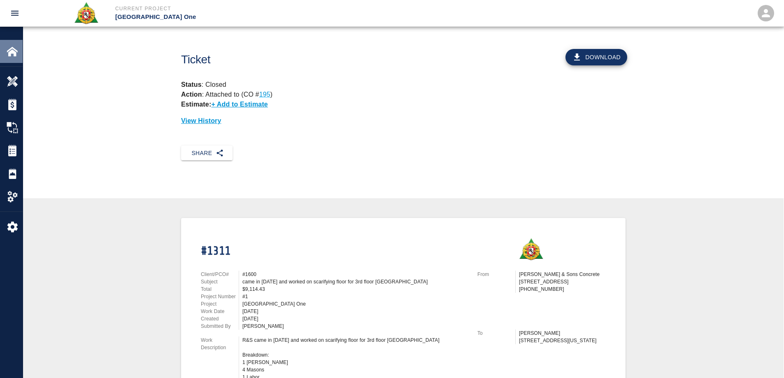
click at [5, 54] on div "Home" at bounding box center [11, 51] width 23 height 23
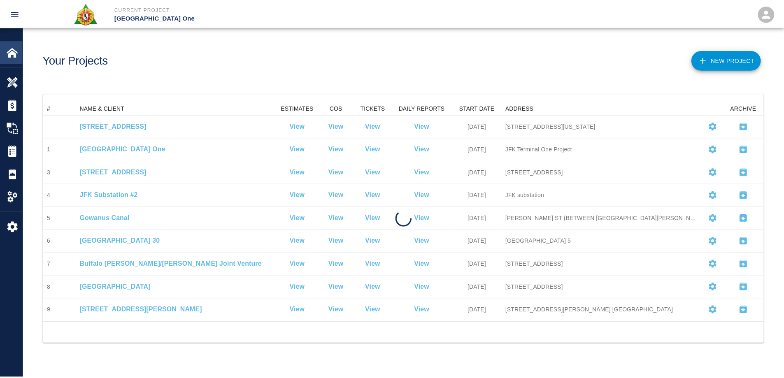
scroll to position [214, 720]
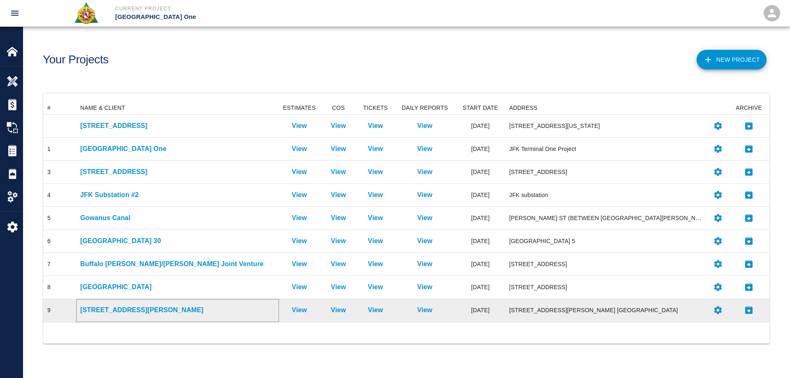
click at [115, 306] on p "[STREET_ADDRESS][PERSON_NAME]" at bounding box center [177, 310] width 195 height 10
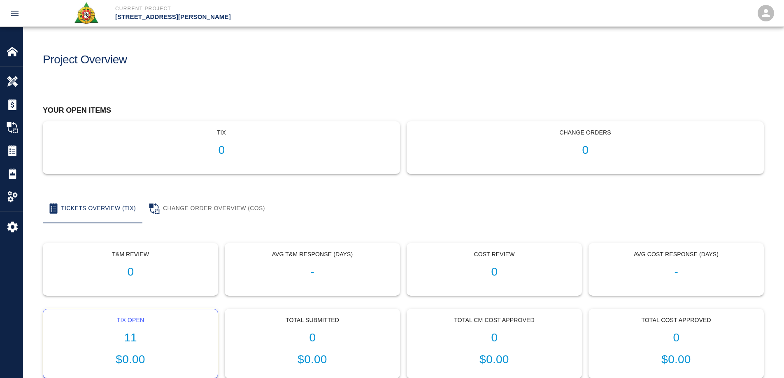
click at [137, 334] on h1 "11" at bounding box center [130, 338] width 161 height 14
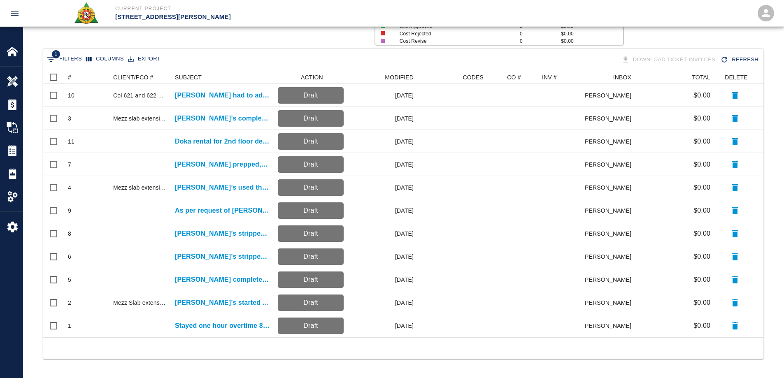
scroll to position [141, 0]
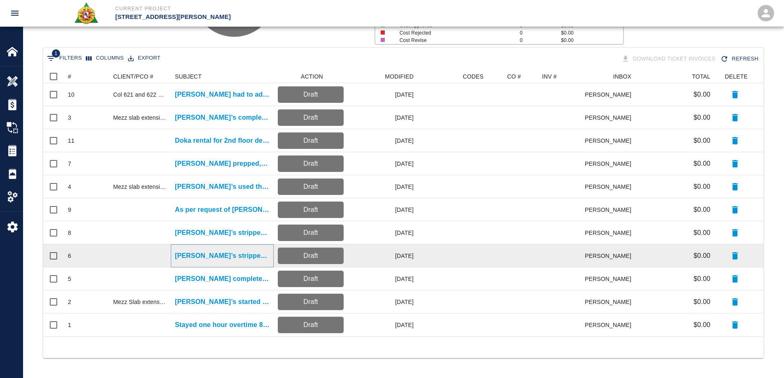
click at [230, 257] on p "[PERSON_NAME]’s stripped formwork from added wall supported mezz level." at bounding box center [222, 256] width 95 height 10
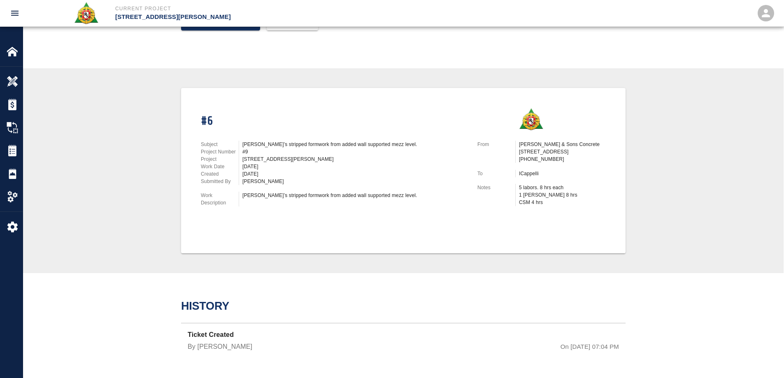
scroll to position [137, 0]
